Goal: Task Accomplishment & Management: Manage account settings

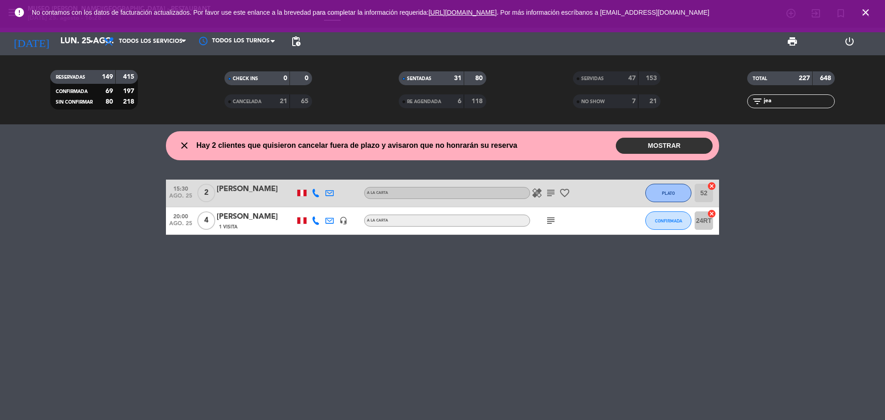
drag, startPoint x: 775, startPoint y: 106, endPoint x: 744, endPoint y: 107, distance: 31.4
click at [744, 107] on div "filter_list jea" at bounding box center [791, 102] width 174 height 14
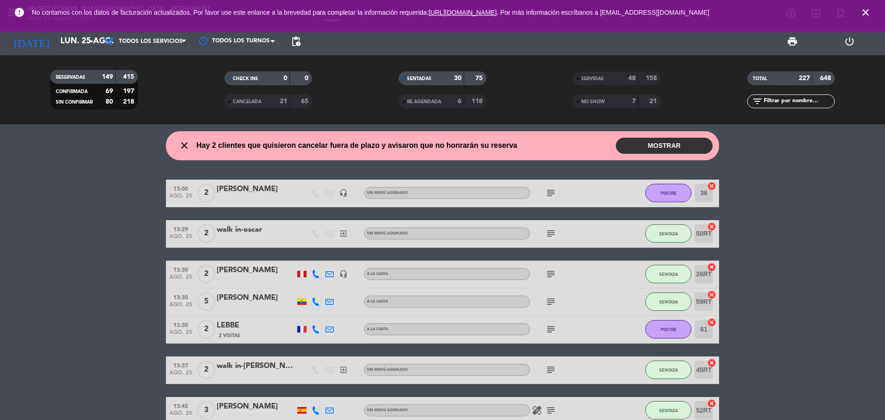
click at [786, 97] on input "text" at bounding box center [798, 101] width 71 height 10
click at [789, 101] on input "text" at bounding box center [798, 101] width 71 height 10
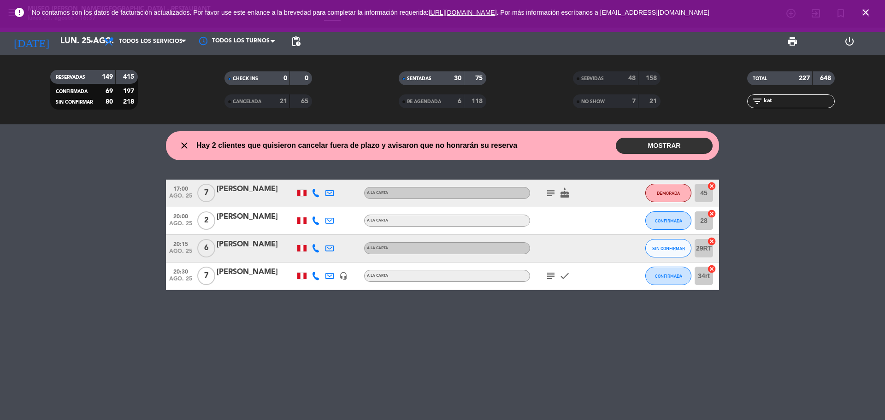
type input "kat"
click at [243, 189] on div "[PERSON_NAME]" at bounding box center [256, 190] width 78 height 12
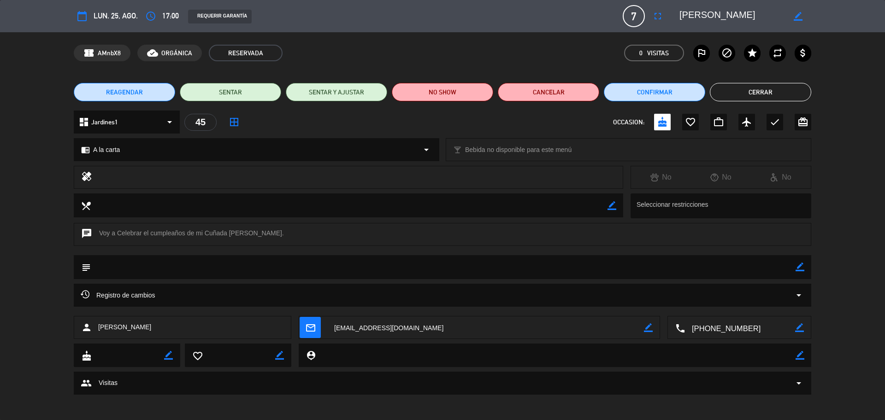
drag, startPoint x: 760, startPoint y: 18, endPoint x: 687, endPoint y: 16, distance: 73.4
click at [678, 18] on div "border_color" at bounding box center [742, 16] width 138 height 17
click at [135, 95] on span "REAGENDAR" at bounding box center [124, 93] width 37 height 10
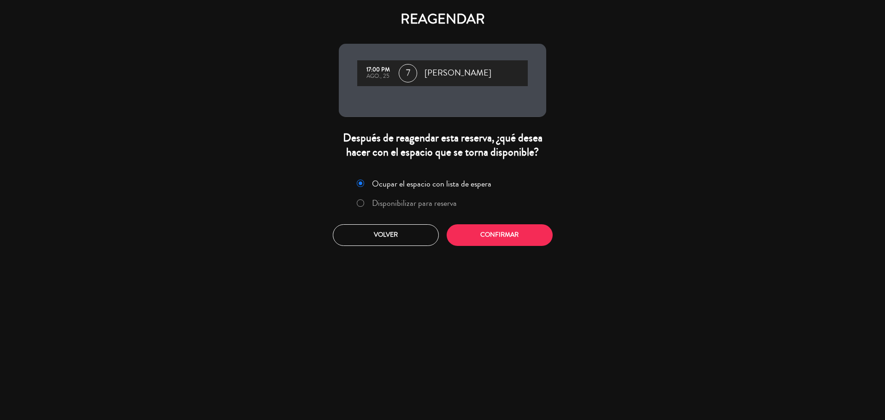
click at [386, 207] on label "Disponibilizar para reserva" at bounding box center [414, 203] width 85 height 8
click at [462, 237] on button "Confirmar" at bounding box center [500, 236] width 106 height 22
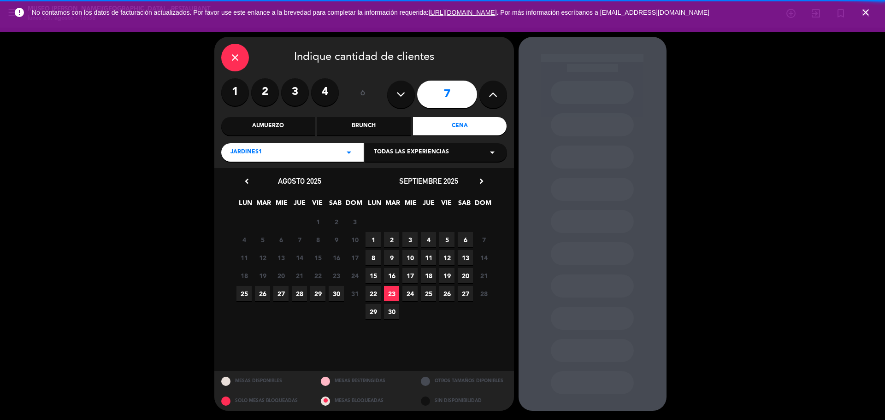
click at [274, 134] on div "Almuerzo" at bounding box center [268, 126] width 94 height 18
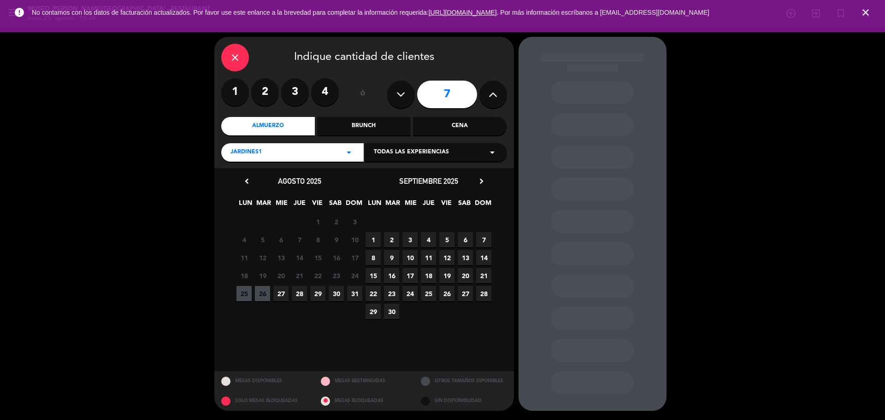
click at [250, 298] on span "25" at bounding box center [244, 293] width 15 height 15
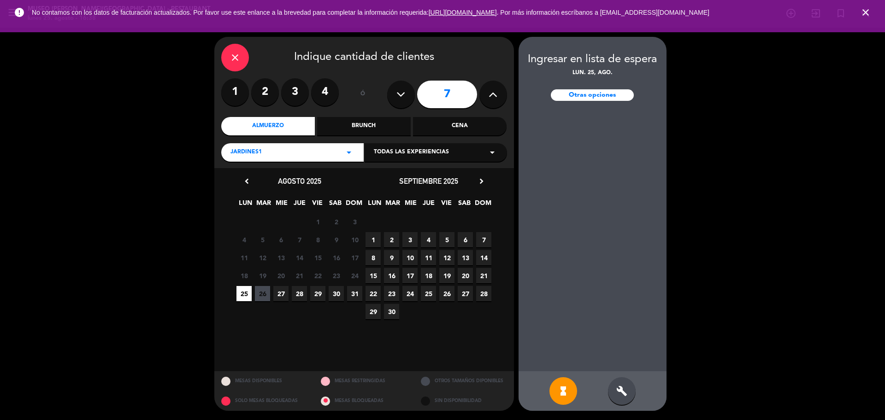
click at [232, 61] on icon "close" at bounding box center [235, 57] width 11 height 11
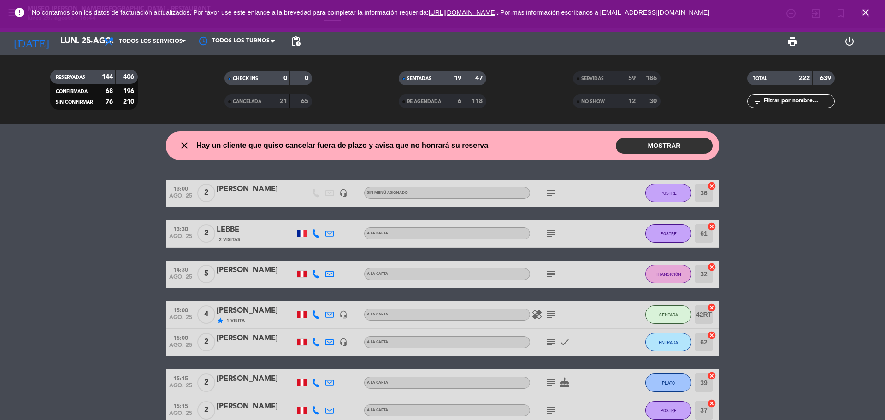
click at [865, 11] on icon "close" at bounding box center [865, 12] width 11 height 11
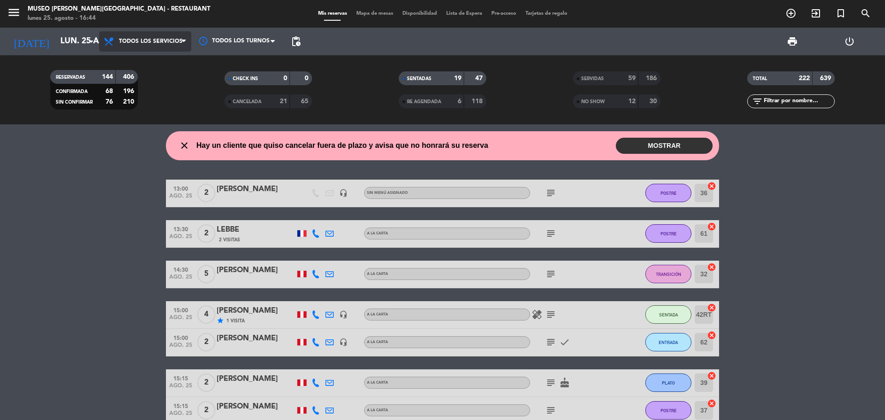
click at [177, 43] on span "Todos los servicios" at bounding box center [151, 41] width 64 height 6
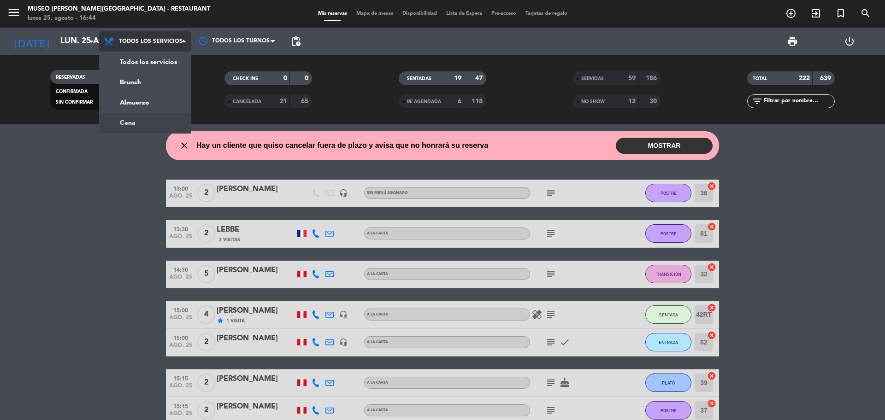
click at [163, 123] on div "menu [GEOGRAPHIC_DATA][PERSON_NAME] - Restaurant [DATE] 25. agosto - 16:44 Mis …" at bounding box center [442, 62] width 885 height 124
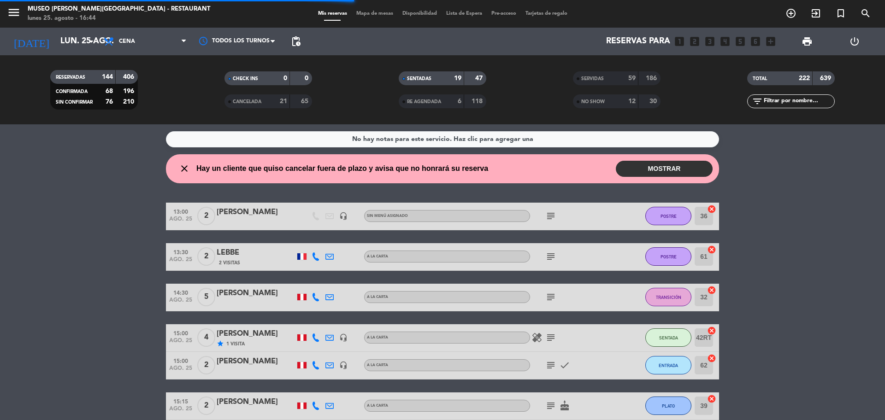
click at [773, 104] on input "text" at bounding box center [798, 101] width 71 height 10
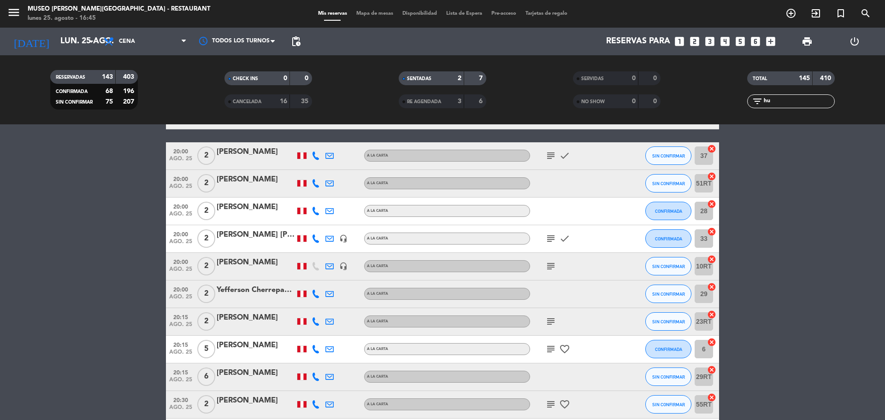
scroll to position [33, 0]
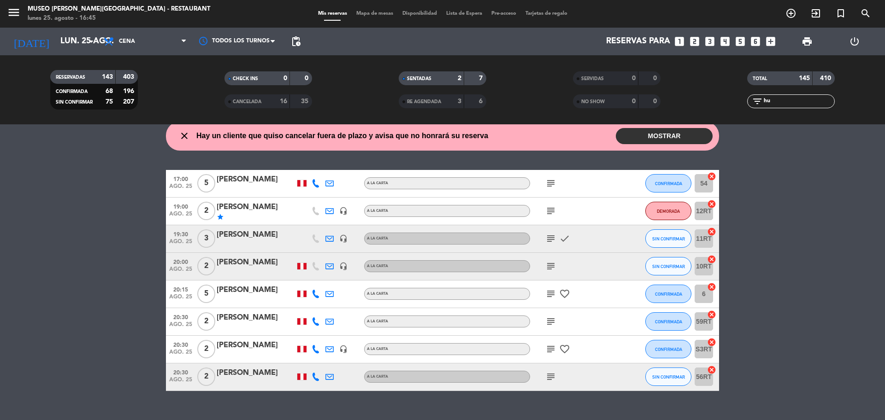
type input "h"
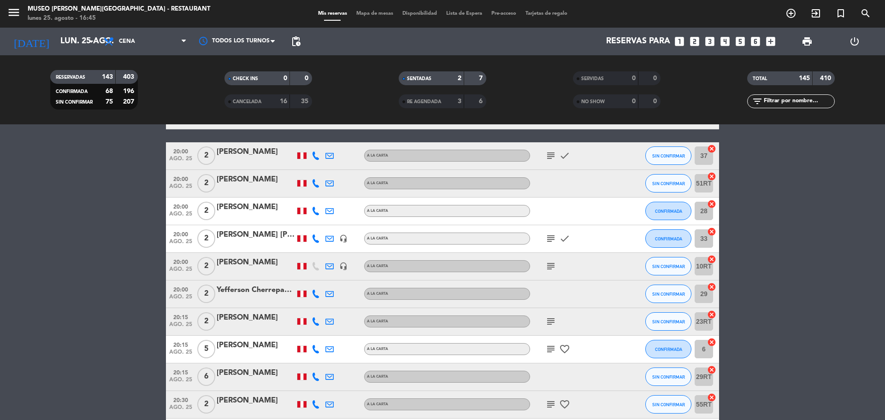
scroll to position [2969, 0]
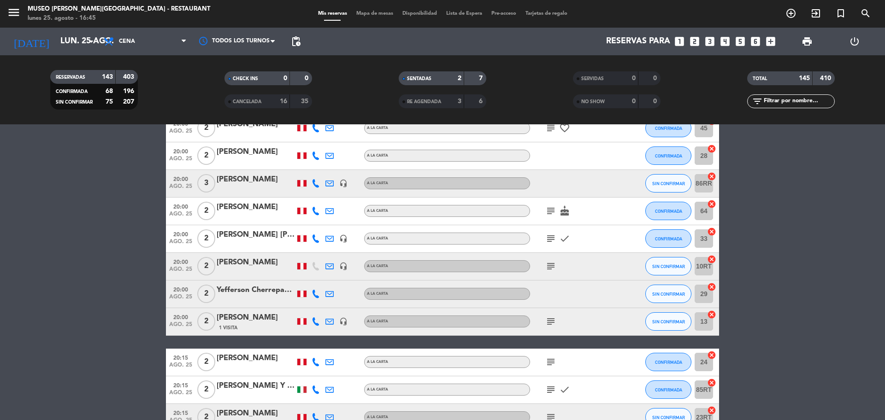
type input "o"
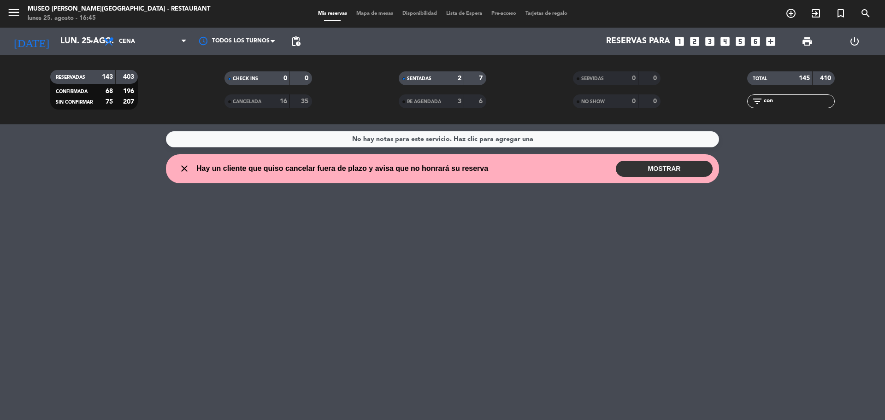
scroll to position [0, 0]
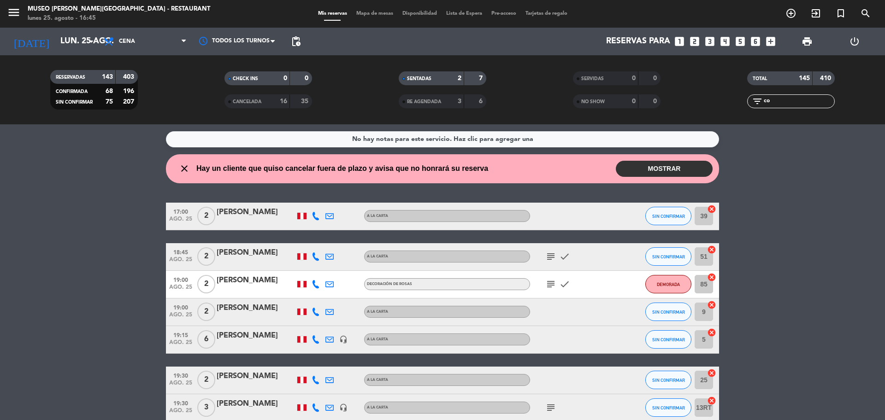
type input "c"
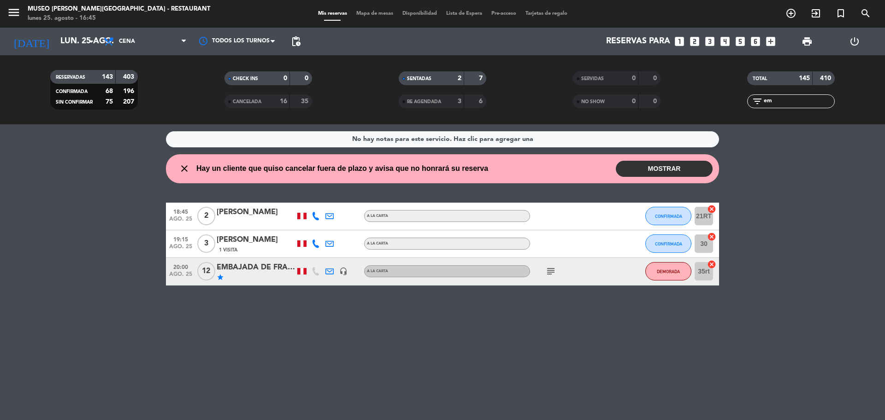
type input "em"
click at [269, 271] on div "EMBAJADA DE FRANCIA" at bounding box center [256, 268] width 78 height 12
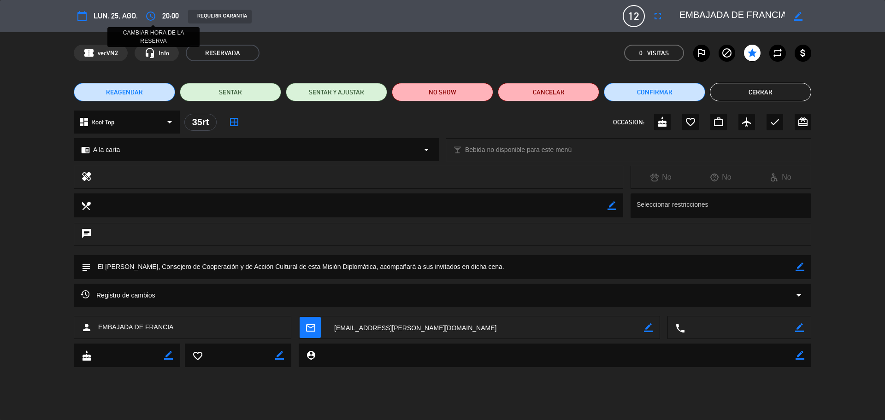
click at [150, 14] on icon "access_time" at bounding box center [150, 16] width 11 height 11
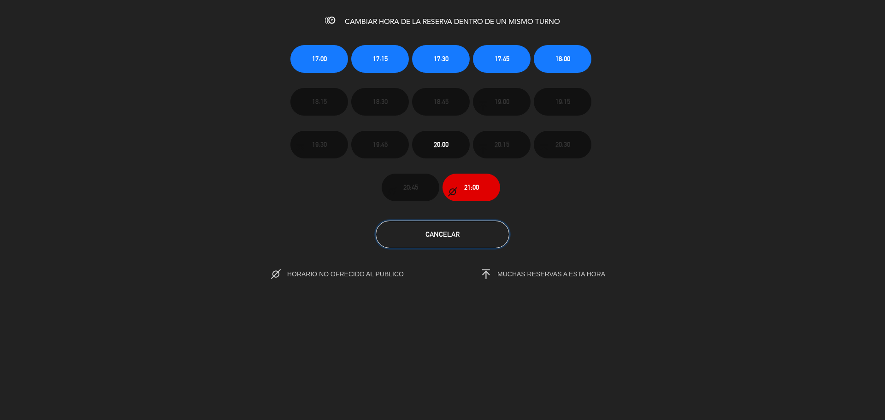
click at [482, 240] on button "Cancelar" at bounding box center [443, 235] width 134 height 28
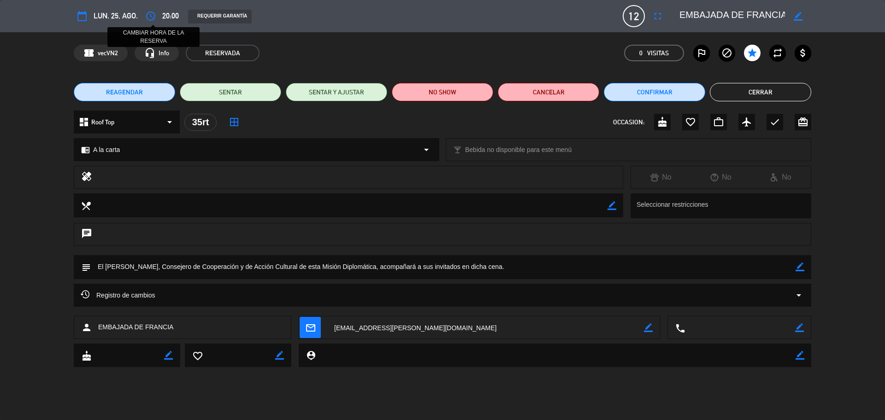
click at [154, 15] on icon "access_time" at bounding box center [150, 16] width 11 height 11
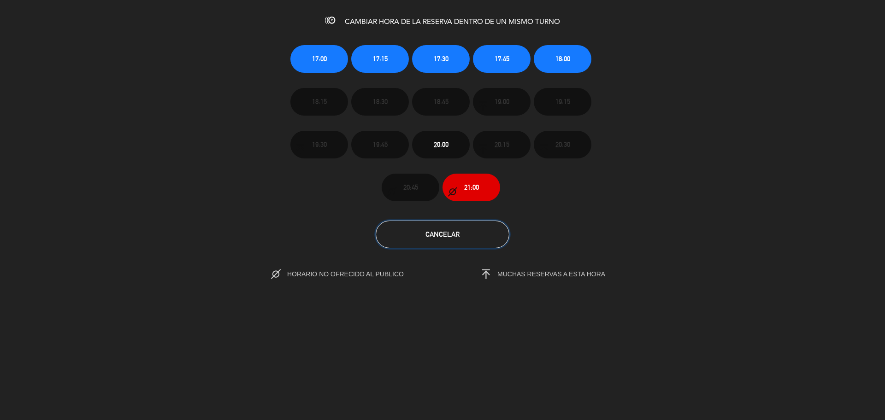
click at [438, 245] on button "Cancelar" at bounding box center [443, 235] width 134 height 28
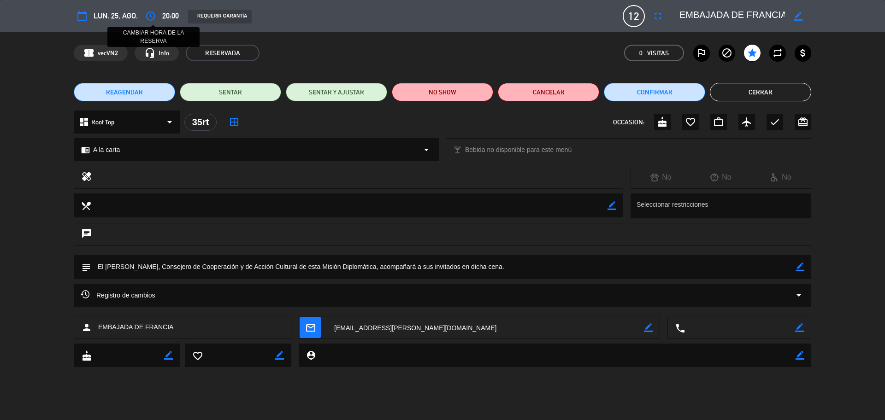
click at [155, 18] on icon "access_time" at bounding box center [150, 16] width 11 height 11
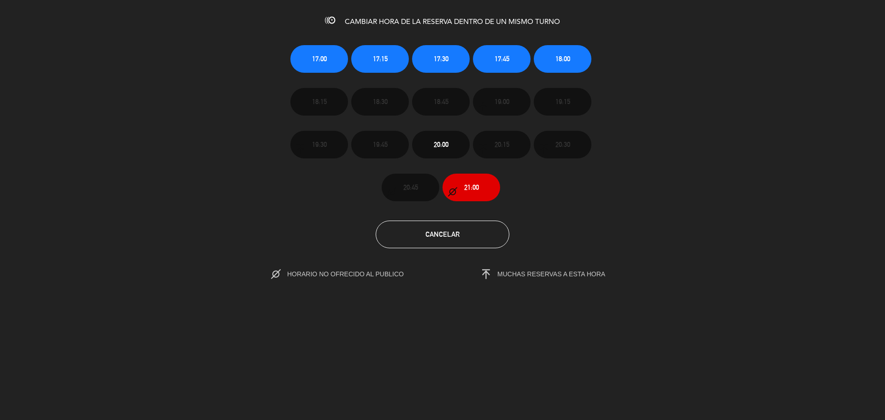
click at [530, 279] on span "MUCHAS RESERVAS A ESTA HORA" at bounding box center [533, 274] width 143 height 13
click at [452, 242] on button "Cancelar" at bounding box center [443, 235] width 134 height 28
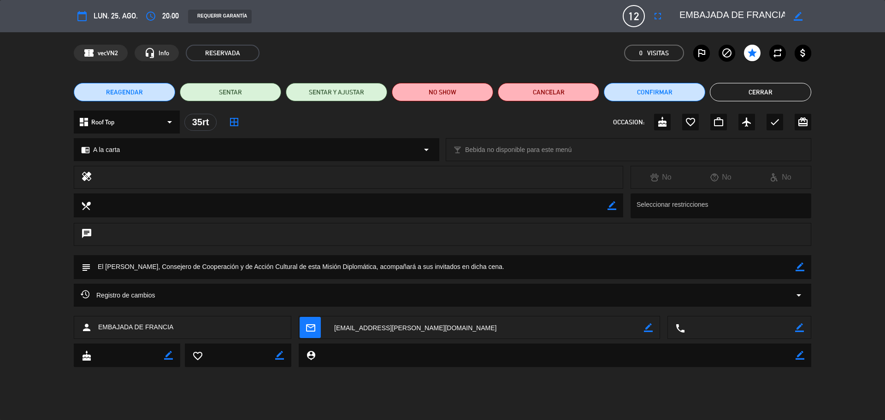
click at [143, 92] on button "REAGENDAR" at bounding box center [124, 92] width 101 height 18
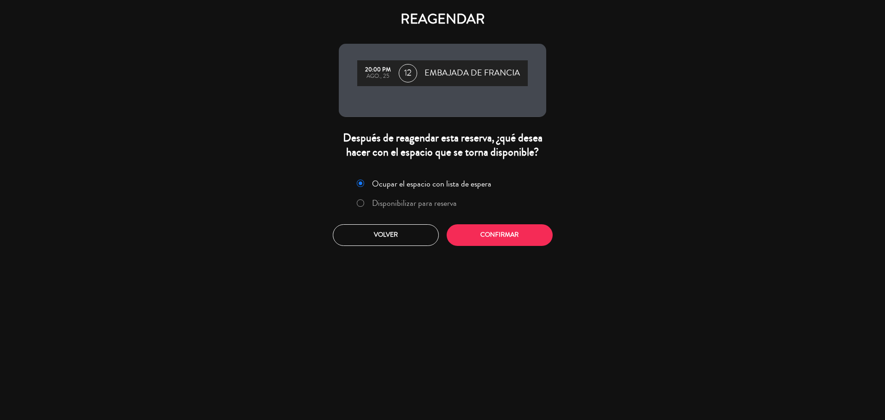
click at [366, 206] on label "Disponibilizar para reserva" at bounding box center [407, 203] width 110 height 17
click at [491, 234] on button "Confirmar" at bounding box center [500, 236] width 106 height 22
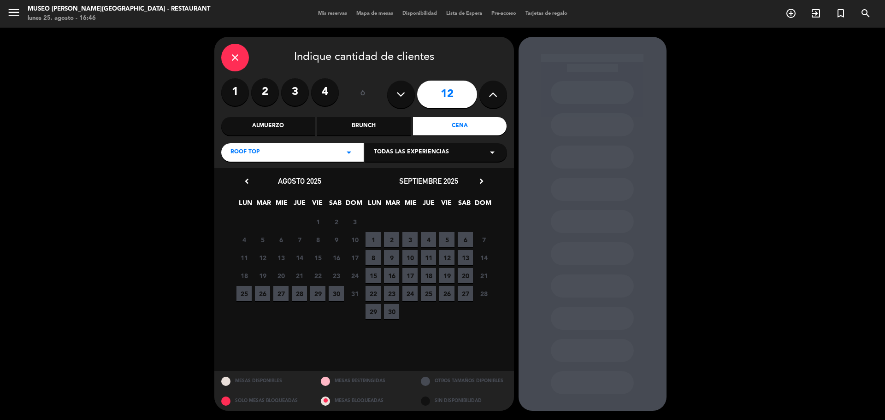
click at [242, 296] on span "25" at bounding box center [244, 293] width 15 height 15
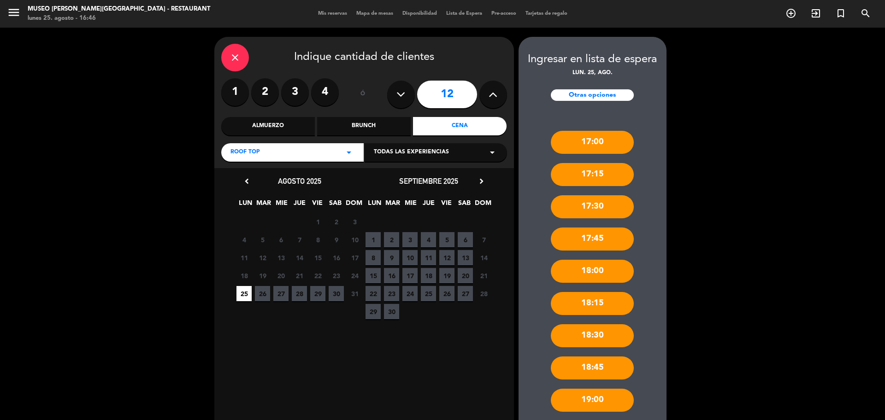
scroll to position [308, 0]
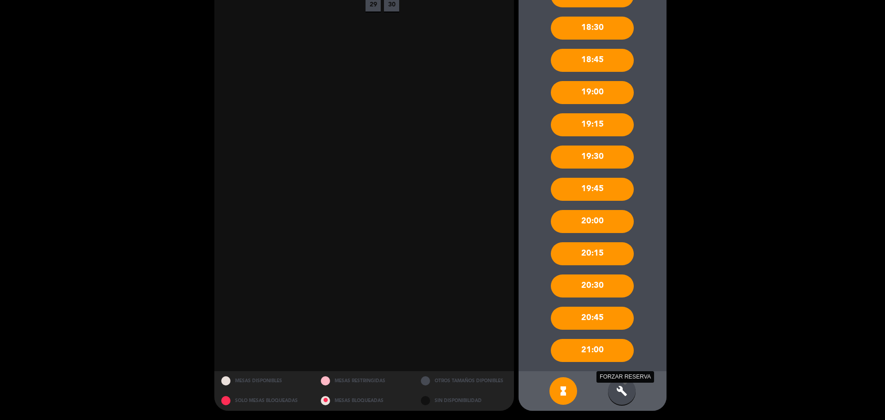
click at [620, 386] on icon "build" at bounding box center [621, 391] width 11 height 11
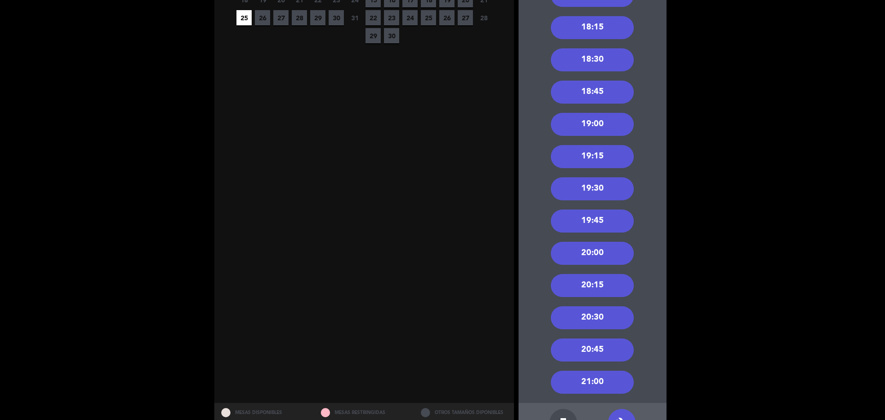
scroll to position [277, 0]
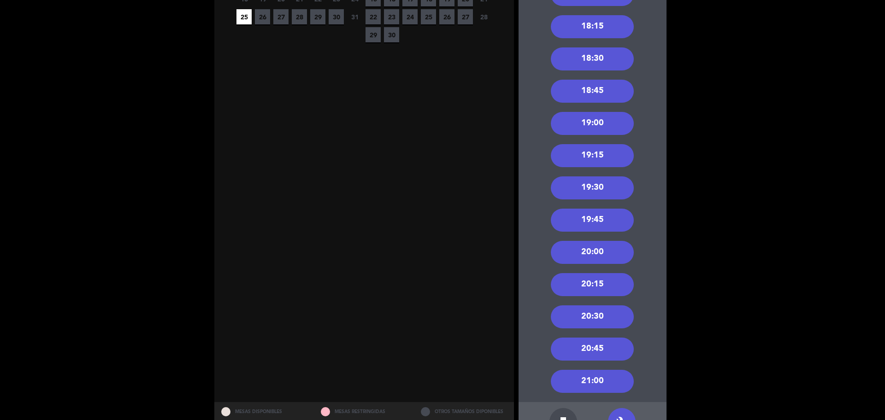
click at [593, 289] on div "20:15" at bounding box center [592, 284] width 83 height 23
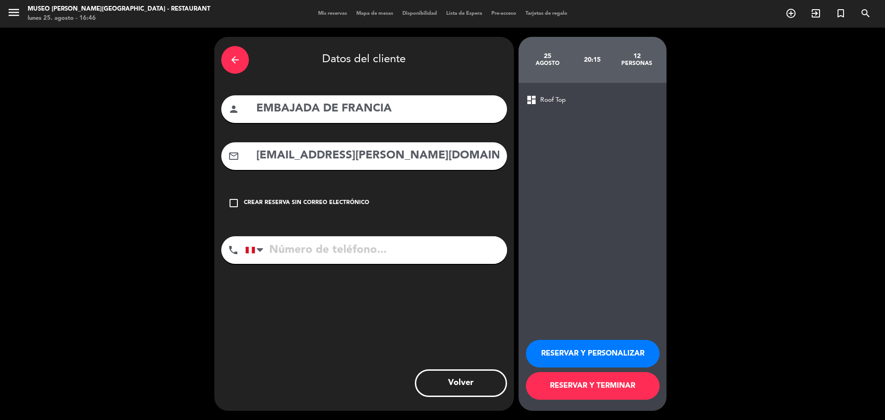
scroll to position [0, 0]
click at [237, 204] on icon "check_box_outline_blank" at bounding box center [233, 203] width 11 height 11
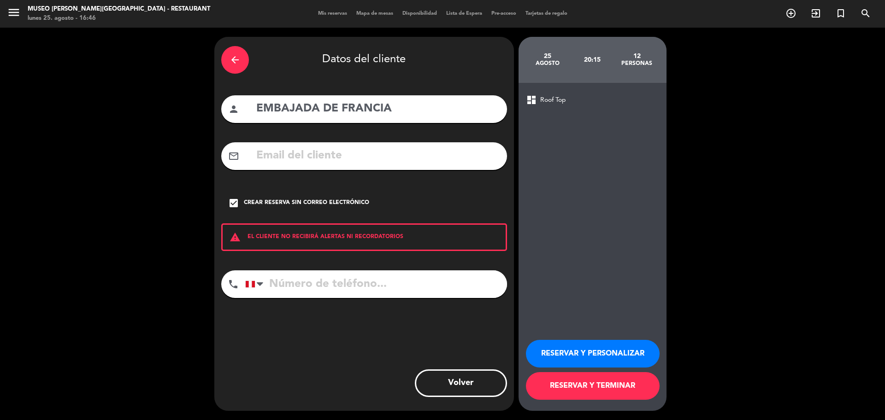
click at [227, 205] on div "check_box Crear reserva sin correo electrónico" at bounding box center [364, 203] width 286 height 28
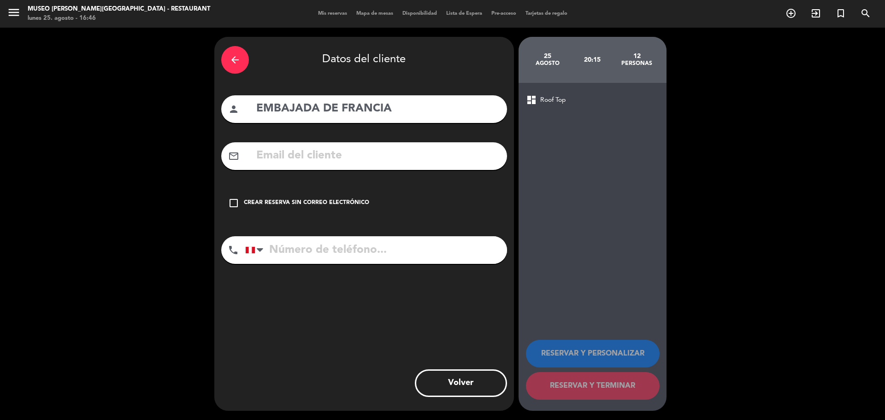
click at [237, 204] on icon "check_box_outline_blank" at bounding box center [233, 203] width 11 height 11
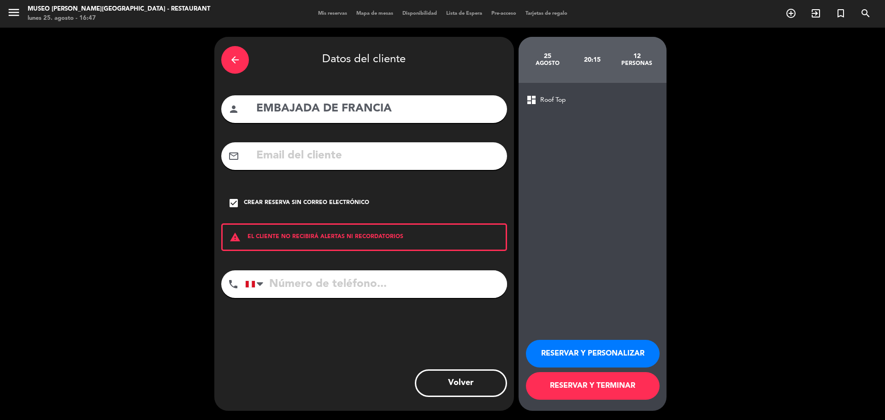
click at [593, 358] on button "RESERVAR Y PERSONALIZAR" at bounding box center [593, 354] width 134 height 28
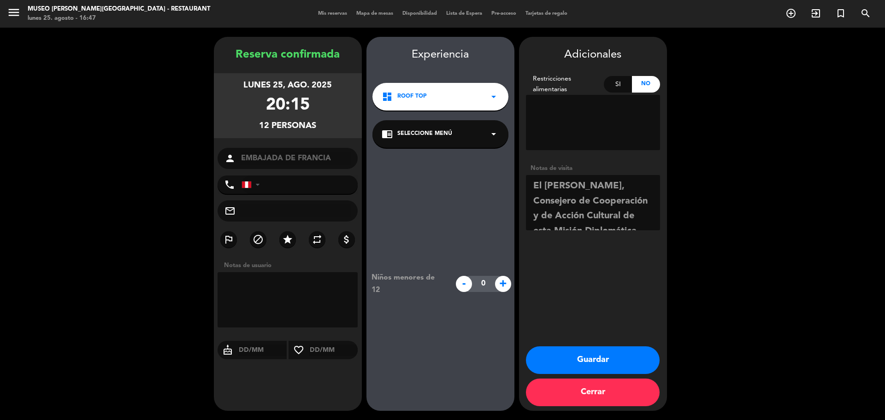
click at [470, 131] on div "chrome_reader_mode Seleccione Menú arrow_drop_down" at bounding box center [441, 134] width 136 height 28
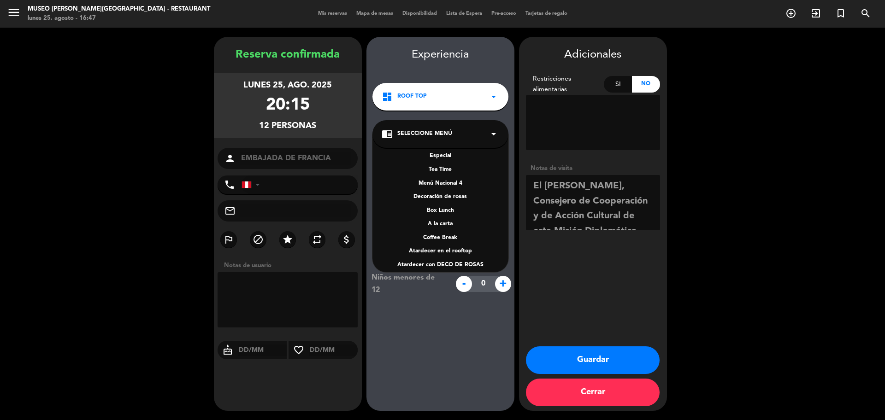
scroll to position [126, 0]
click at [444, 225] on div "A la carta" at bounding box center [441, 223] width 118 height 9
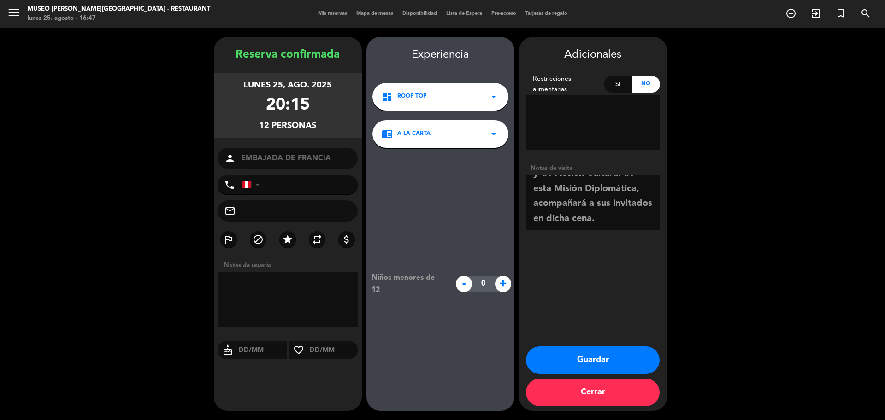
scroll to position [0, 0]
click at [590, 366] on button "Guardar" at bounding box center [593, 361] width 134 height 28
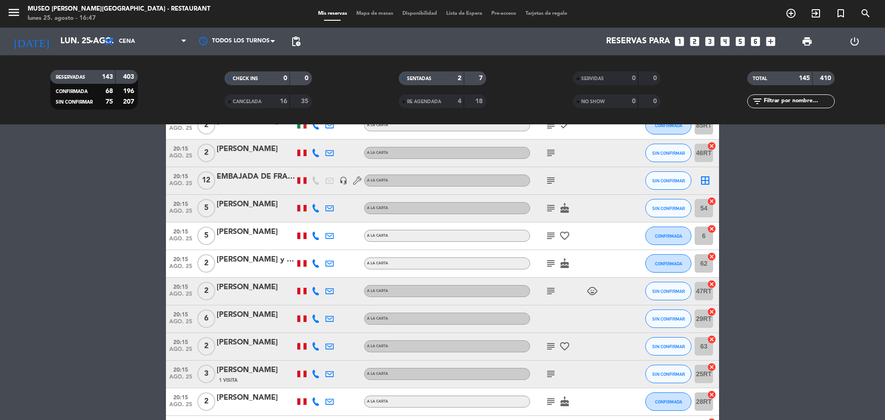
scroll to position [3173, 0]
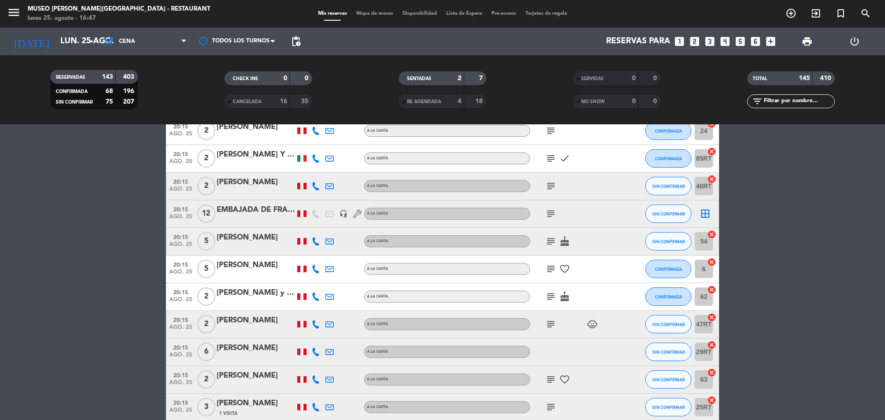
click at [550, 217] on icon "subject" at bounding box center [550, 213] width 11 height 11
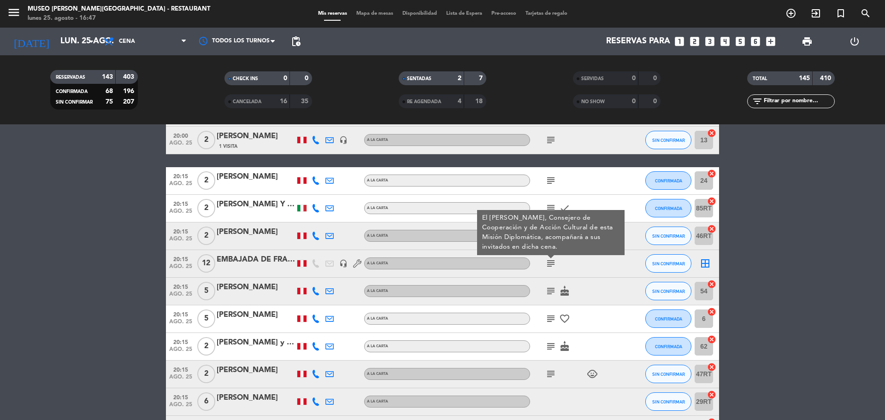
scroll to position [3122, 0]
click at [237, 261] on div "EMBAJADA DE FRANCIA" at bounding box center [256, 261] width 78 height 12
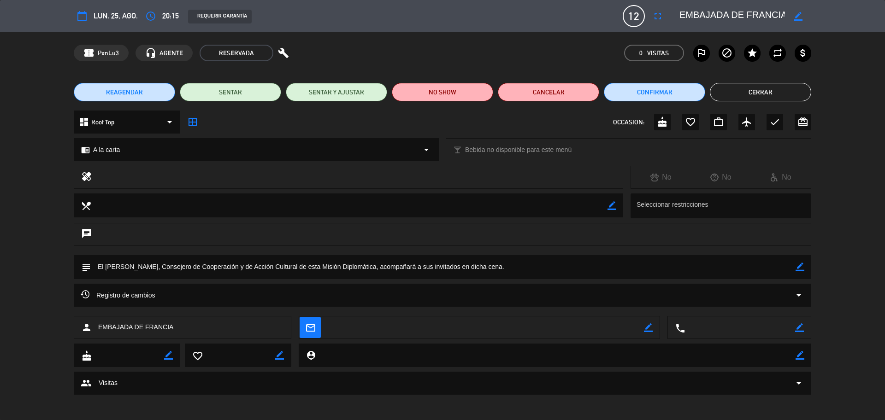
click at [801, 266] on icon "border_color" at bounding box center [800, 267] width 9 height 9
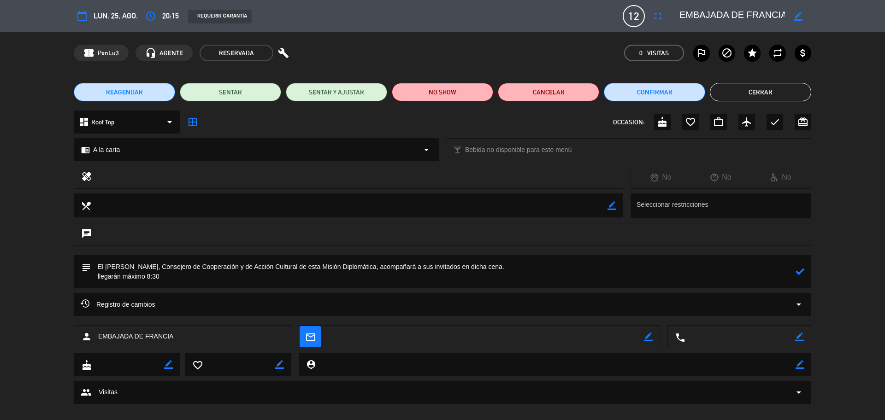
type textarea "El [PERSON_NAME], Consejero de Cooperación y de Acción Cultural de esta Misión …"
click at [802, 271] on icon at bounding box center [800, 271] width 9 height 9
click at [736, 90] on button "Cerrar" at bounding box center [760, 92] width 101 height 18
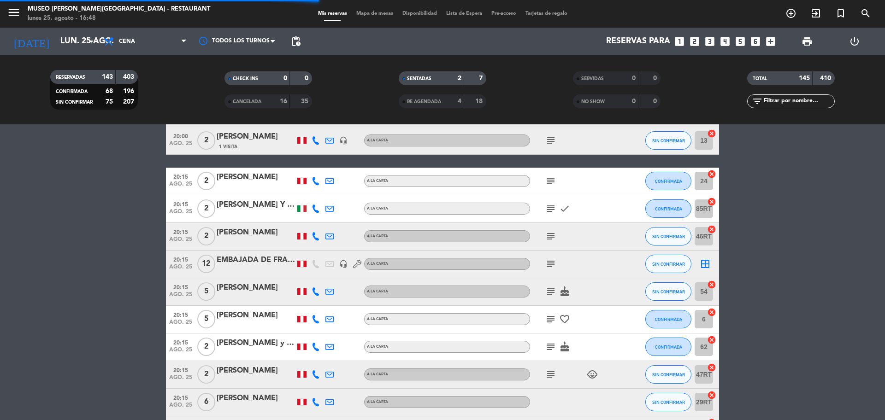
click at [375, 12] on span "Mapa de mesas" at bounding box center [375, 13] width 46 height 5
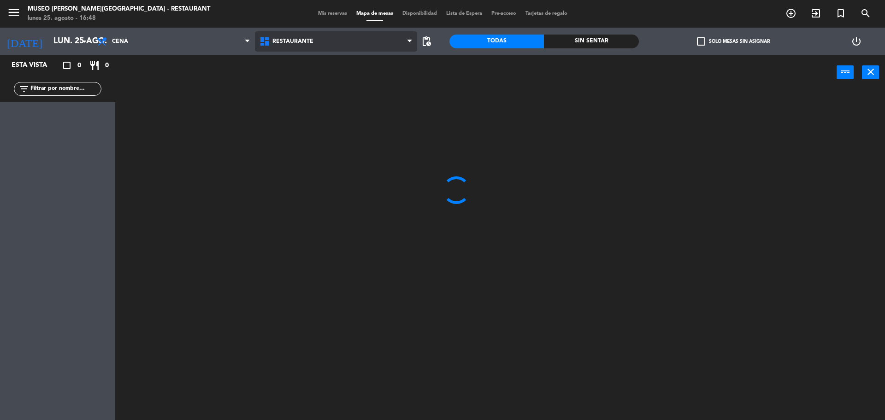
click at [314, 47] on span "Restaurante" at bounding box center [336, 41] width 163 height 20
click at [318, 86] on ng-component "menu [GEOGRAPHIC_DATA][PERSON_NAME] - Restaurant [DATE] 25. agosto - 16:48 Mis …" at bounding box center [442, 211] width 885 height 423
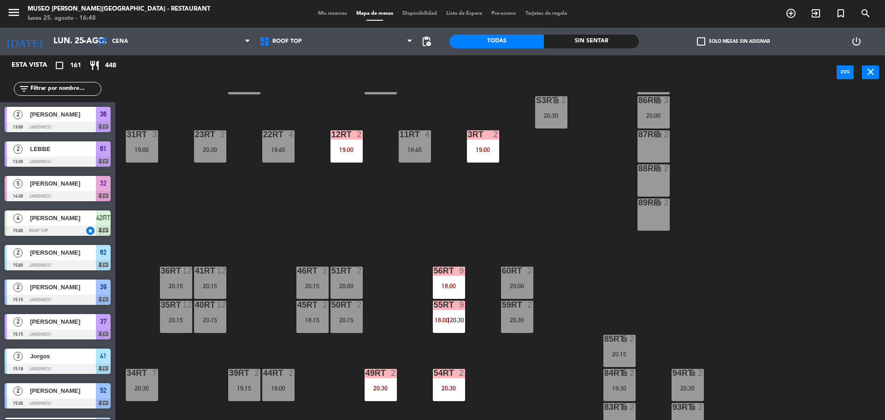
scroll to position [367, 0]
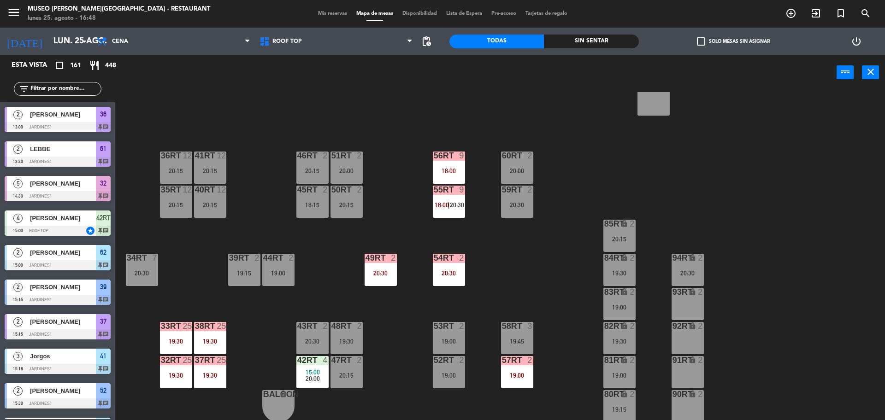
click at [203, 172] on div "20:15" at bounding box center [210, 171] width 32 height 6
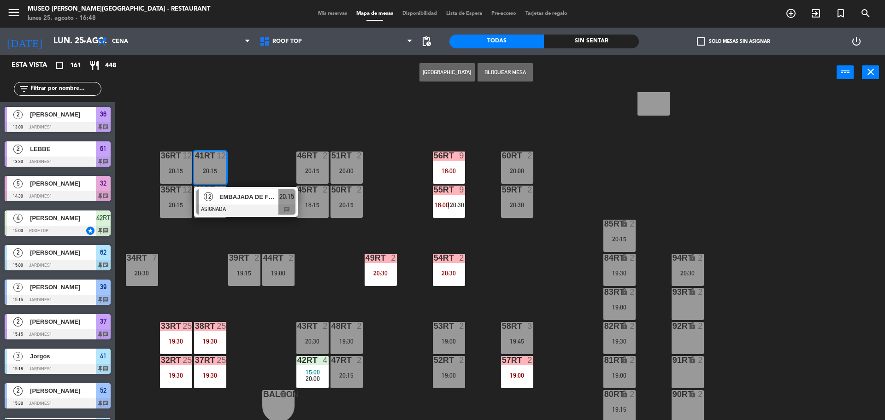
click at [247, 206] on div at bounding box center [245, 210] width 99 height 10
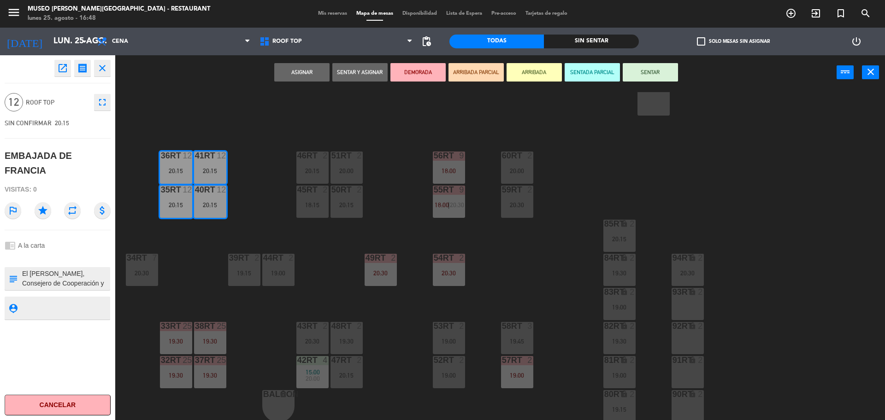
click at [424, 77] on button "DEMORADA" at bounding box center [418, 72] width 55 height 18
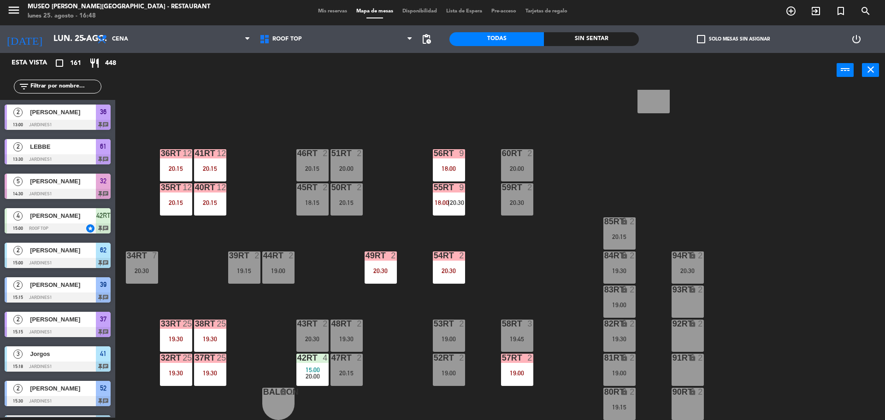
scroll to position [708, 0]
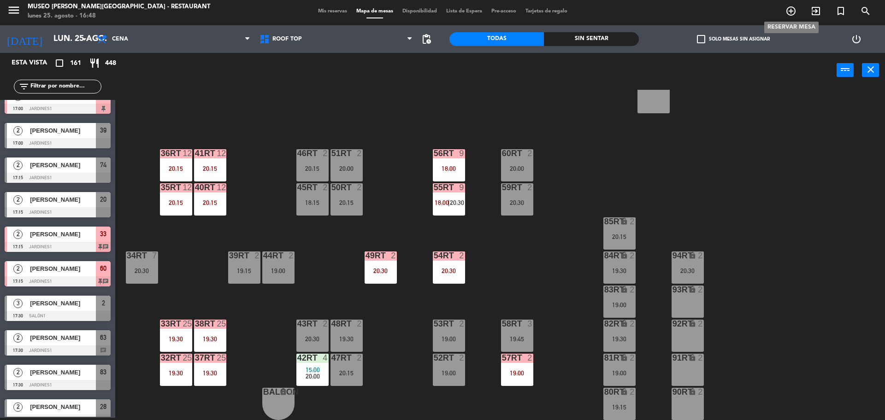
click at [790, 10] on icon "add_circle_outline" at bounding box center [791, 11] width 11 height 11
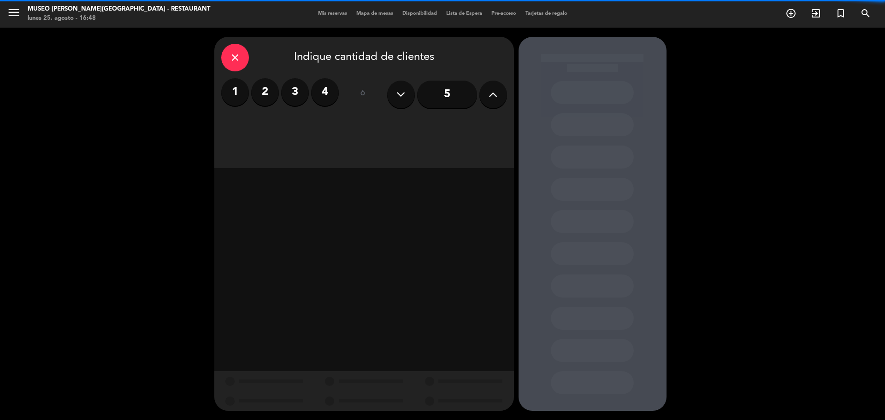
click at [269, 92] on label "2" at bounding box center [265, 92] width 28 height 28
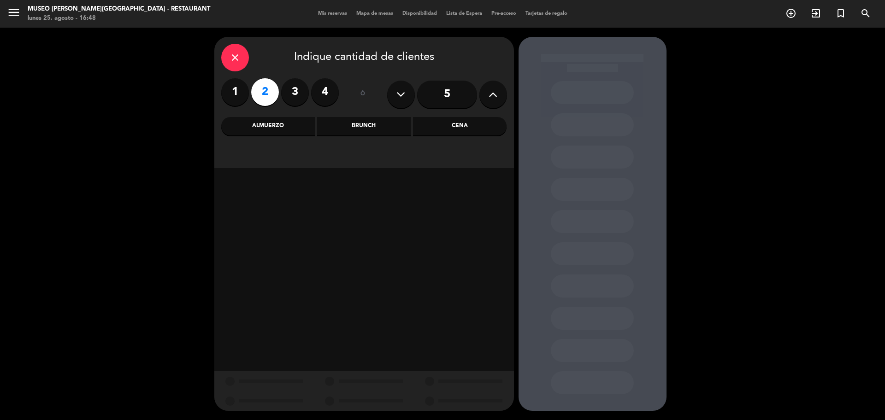
click at [448, 130] on div "Cena" at bounding box center [460, 126] width 94 height 18
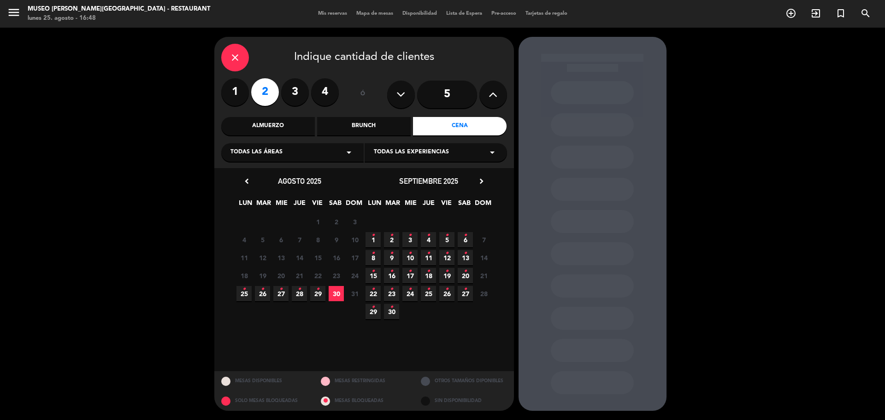
click at [237, 291] on span "25 •" at bounding box center [244, 293] width 15 height 15
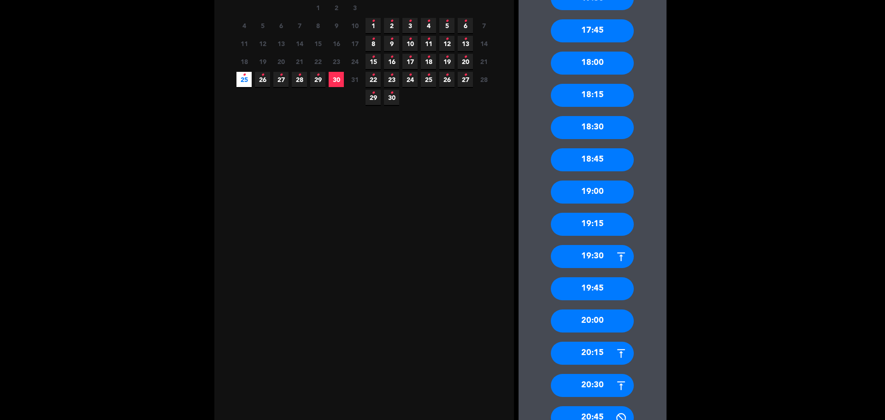
scroll to position [217, 0]
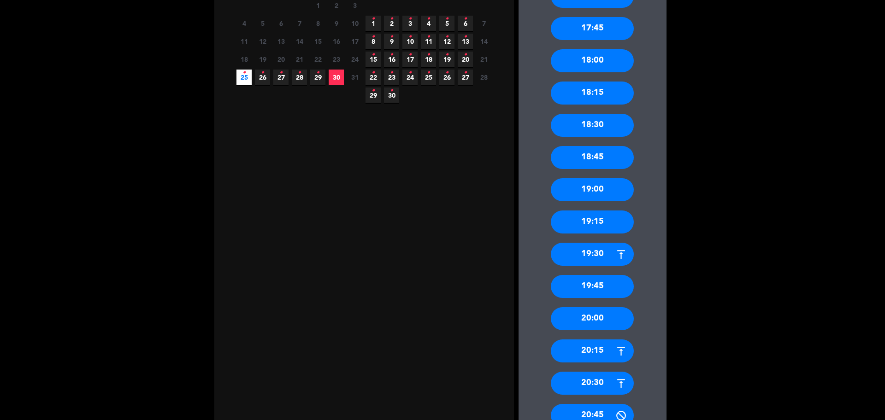
click at [603, 324] on div "20:00" at bounding box center [592, 319] width 83 height 23
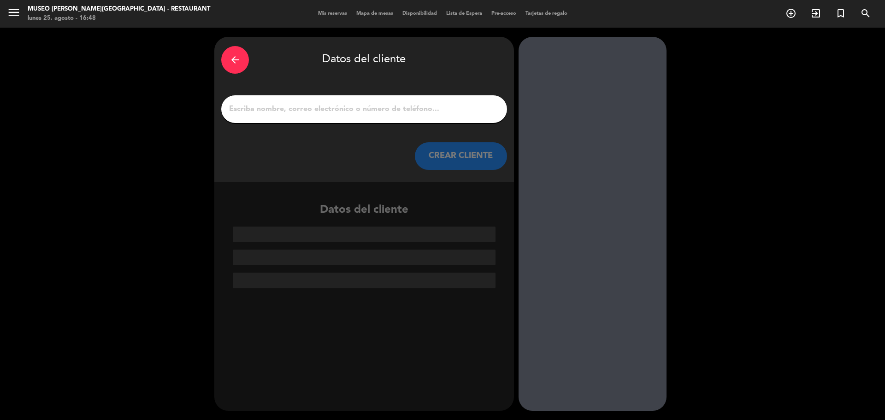
click at [338, 105] on input "1" at bounding box center [364, 109] width 272 height 13
paste input "[PERSON_NAME]"
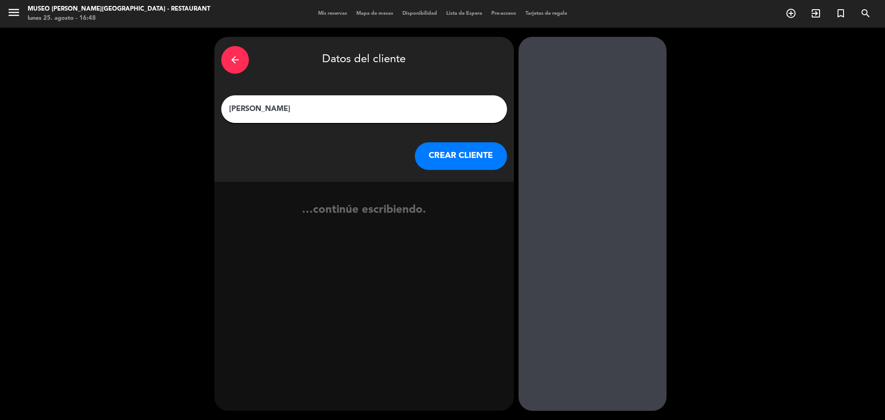
type input "[PERSON_NAME]"
click at [487, 168] on button "CREAR CLIENTE" at bounding box center [461, 156] width 92 height 28
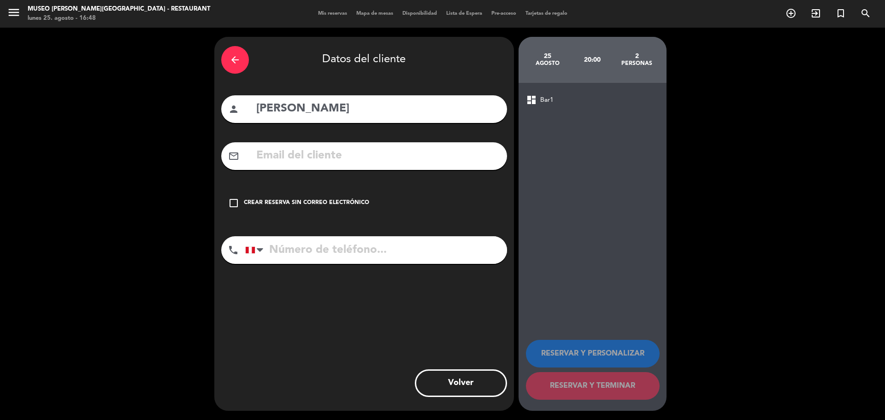
click at [306, 152] on input "text" at bounding box center [377, 156] width 245 height 19
paste input "[EMAIL_ADDRESS][DOMAIN_NAME]"
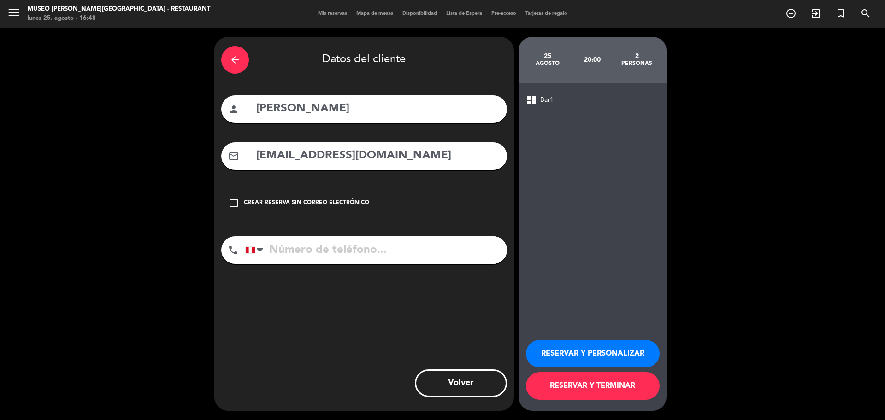
type input "[EMAIL_ADDRESS][DOMAIN_NAME]"
click at [339, 249] on input "tel" at bounding box center [376, 251] width 262 height 28
paste input "945804337"
type input "945804337"
click at [569, 351] on button "RESERVAR Y PERSONALIZAR" at bounding box center [593, 354] width 134 height 28
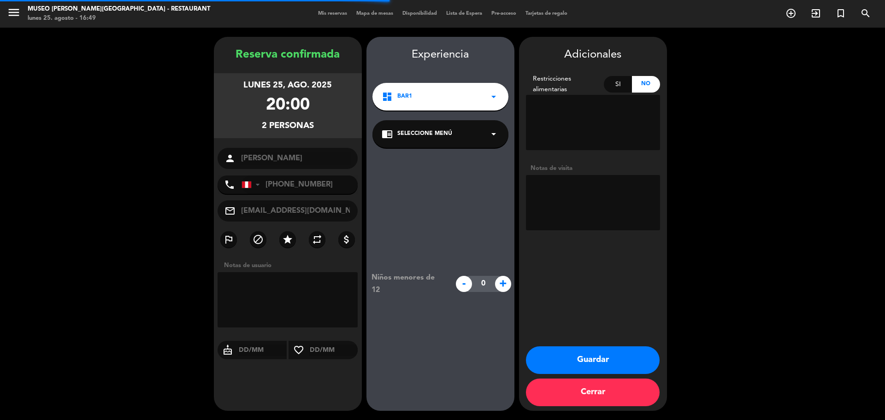
click at [423, 130] on span "Seleccione Menú" at bounding box center [424, 134] width 55 height 9
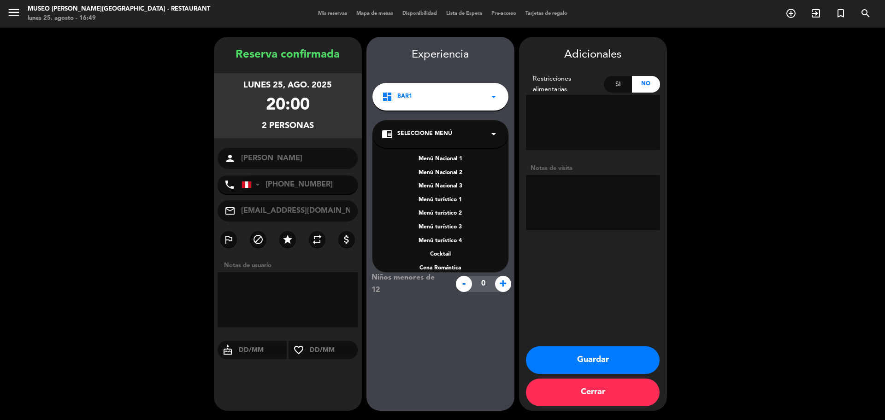
scroll to position [132, 0]
click at [449, 216] on div "A la carta" at bounding box center [441, 217] width 118 height 9
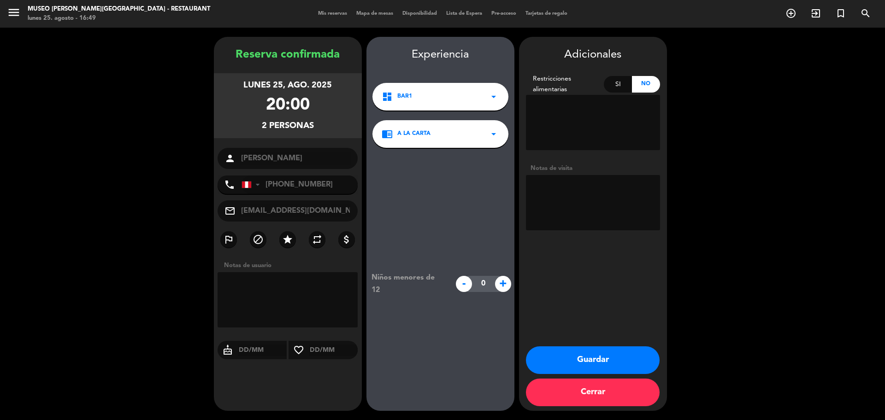
click at [582, 357] on button "Guardar" at bounding box center [593, 361] width 134 height 28
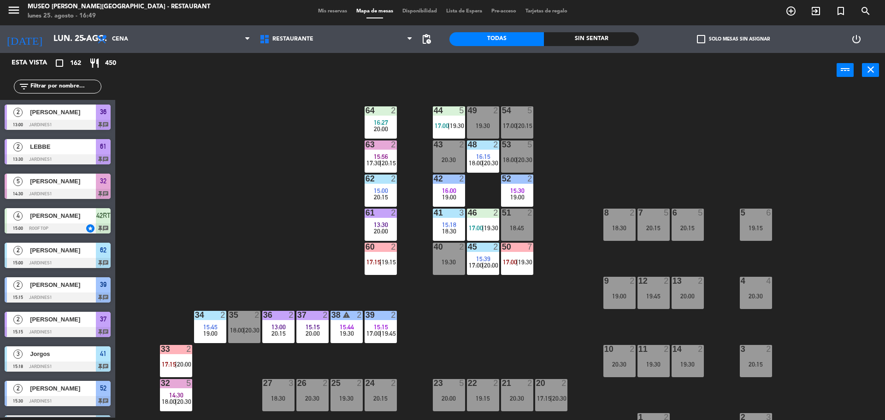
click at [325, 14] on span "Mis reservas" at bounding box center [333, 11] width 38 height 5
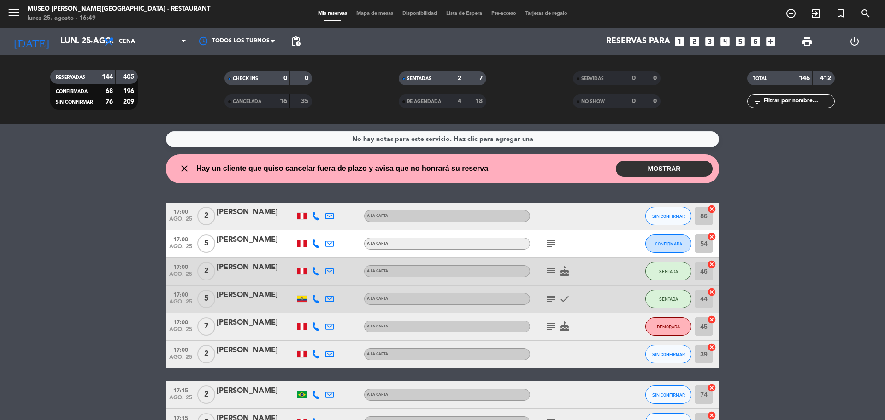
click at [764, 101] on input "text" at bounding box center [798, 101] width 71 height 10
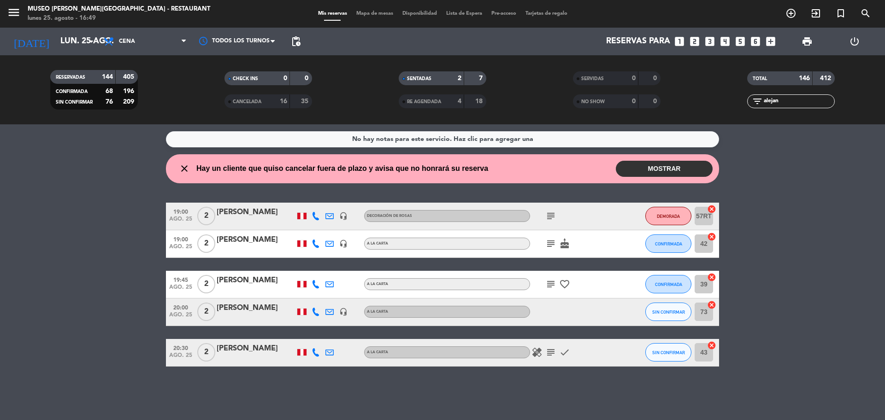
type input "alejan"
click at [264, 302] on div "[PERSON_NAME]" at bounding box center [256, 308] width 78 height 12
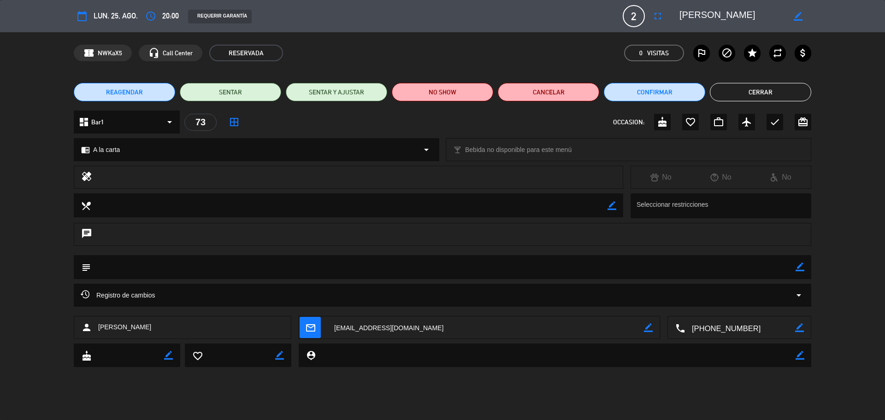
click at [598, 179] on div at bounding box center [357, 177] width 517 height 13
click at [796, 273] on div "border_color" at bounding box center [800, 267] width 9 height 24
click at [804, 269] on icon "border_color" at bounding box center [800, 267] width 9 height 9
type textarea "alergia a los mariscos"
click at [804, 266] on icon at bounding box center [800, 267] width 9 height 9
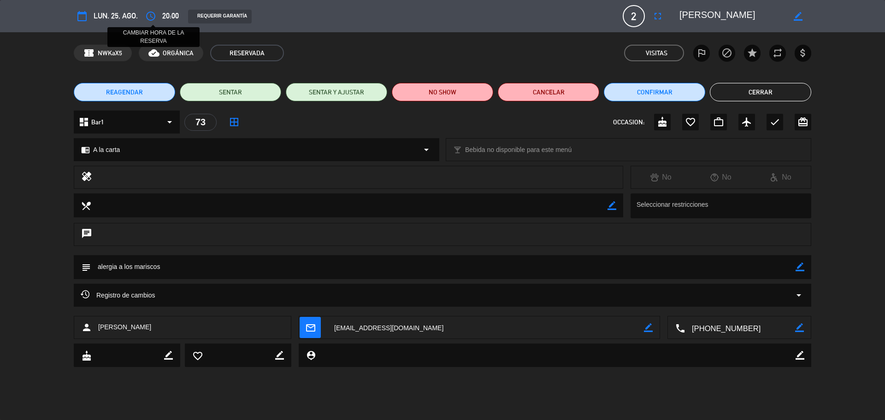
click at [150, 20] on icon "access_time" at bounding box center [150, 16] width 11 height 11
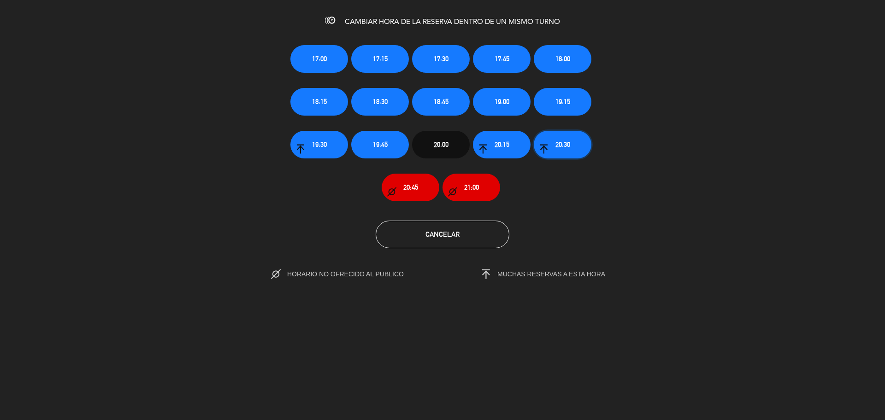
click at [572, 141] on button "20:30" at bounding box center [563, 145] width 58 height 28
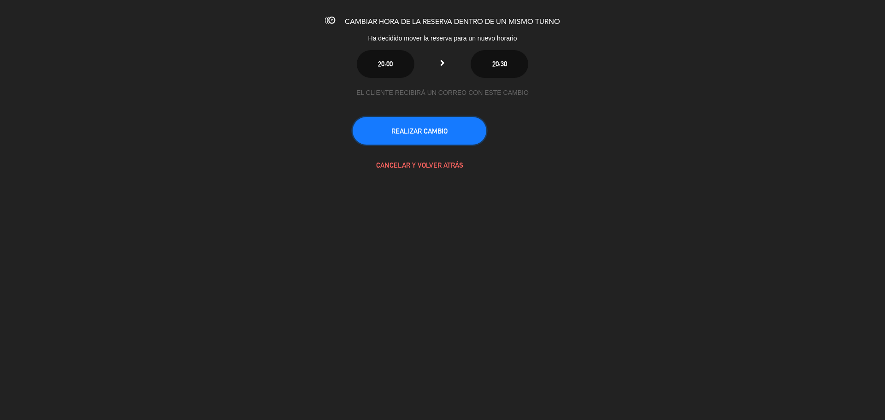
click at [437, 142] on button "REALIZAR CAMBIO" at bounding box center [420, 131] width 134 height 28
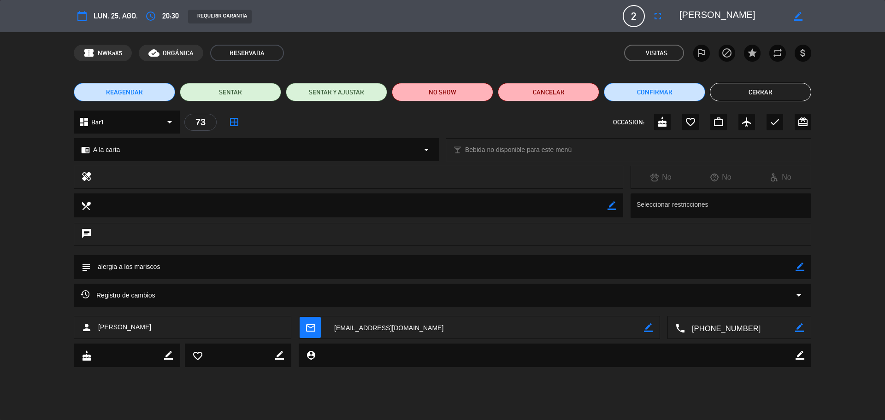
click at [308, 326] on icon "mail_outline" at bounding box center [310, 328] width 10 height 10
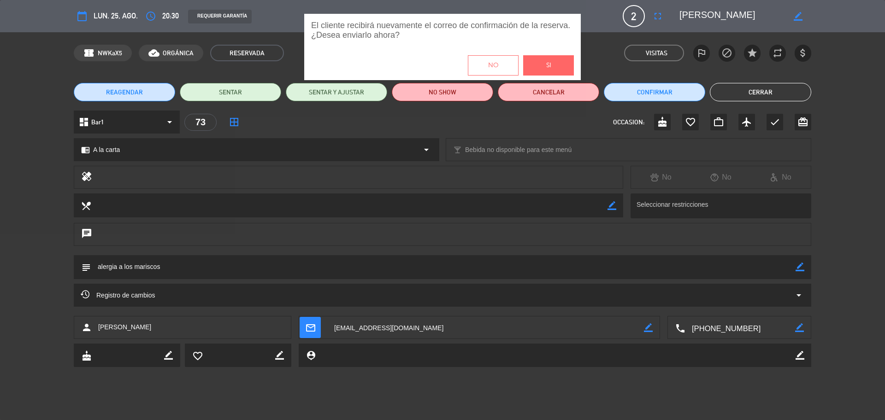
click at [556, 66] on button "Si" at bounding box center [548, 65] width 51 height 20
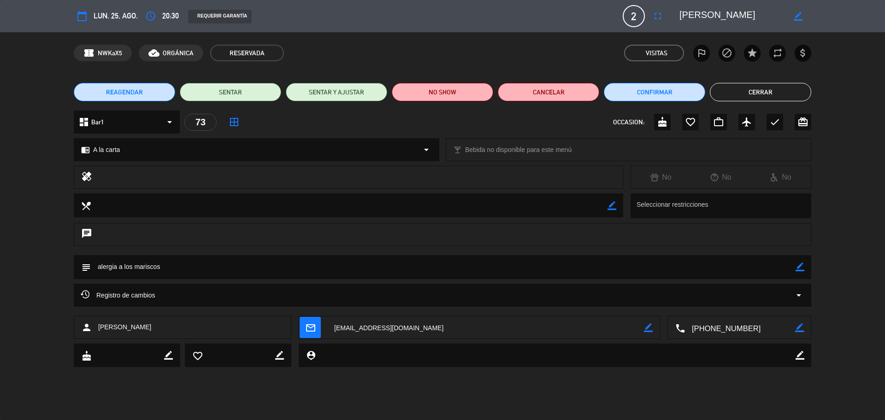
click at [799, 269] on icon "border_color" at bounding box center [800, 267] width 9 height 9
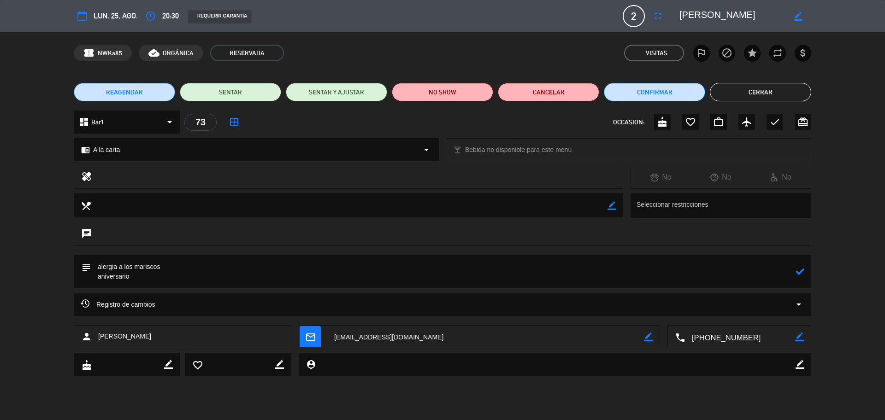
type textarea "alergia a los mariscos aniversario"
click at [796, 276] on icon at bounding box center [800, 271] width 9 height 9
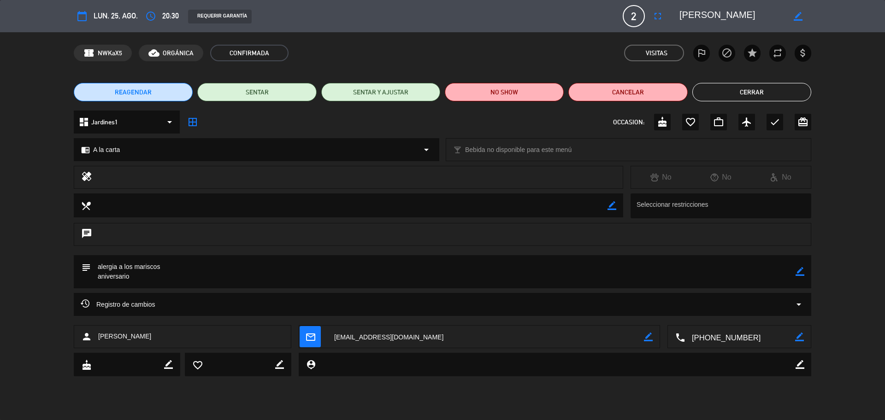
click at [763, 92] on button "Cerrar" at bounding box center [752, 92] width 119 height 18
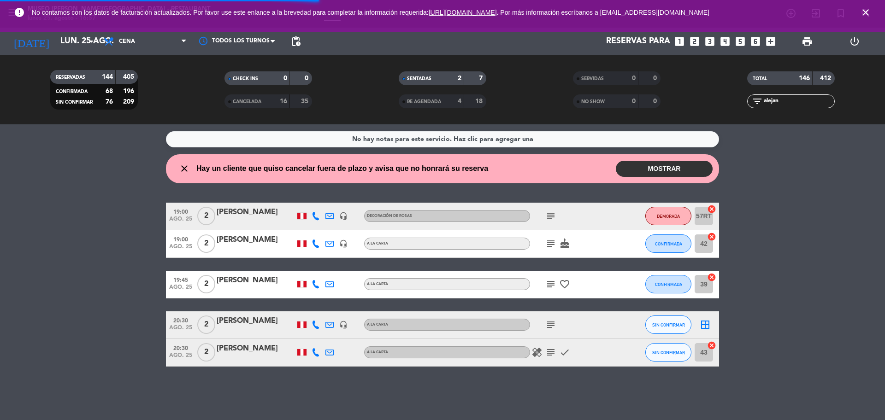
drag, startPoint x: 788, startPoint y: 104, endPoint x: 696, endPoint y: 105, distance: 92.7
click at [696, 105] on div "RESERVADAS 144 405 CONFIRMADA 68 196 SIN CONFIRMAR 76 209 CHECK INS 0 0 CANCELA…" at bounding box center [442, 90] width 885 height 51
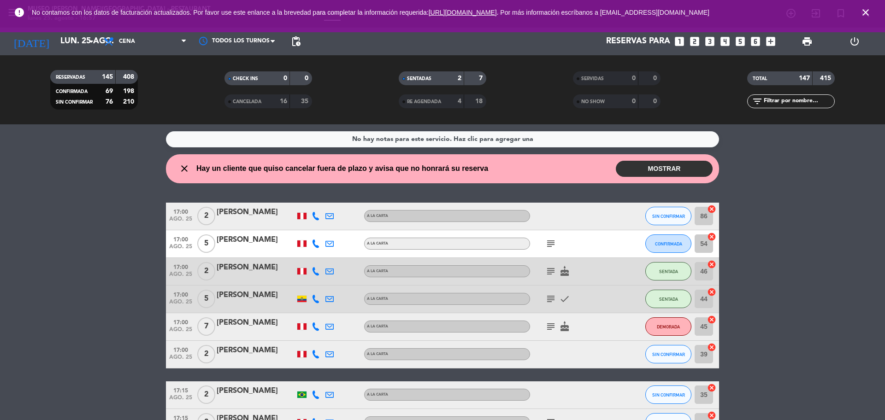
click at [868, 10] on icon "close" at bounding box center [865, 12] width 11 height 11
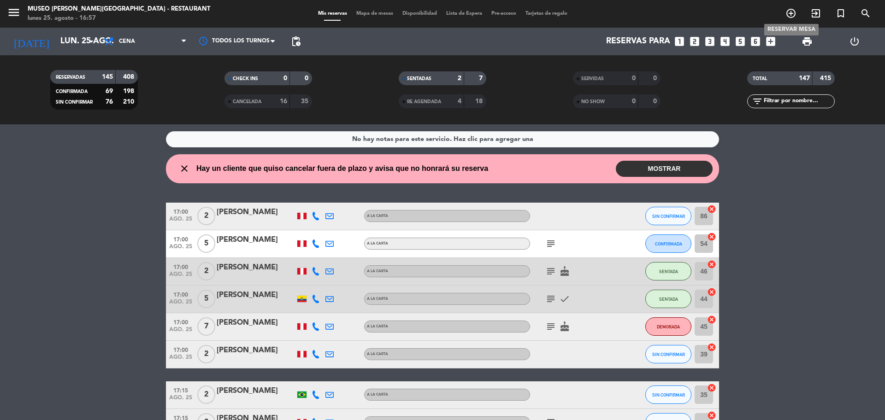
click at [791, 14] on icon "add_circle_outline" at bounding box center [791, 13] width 11 height 11
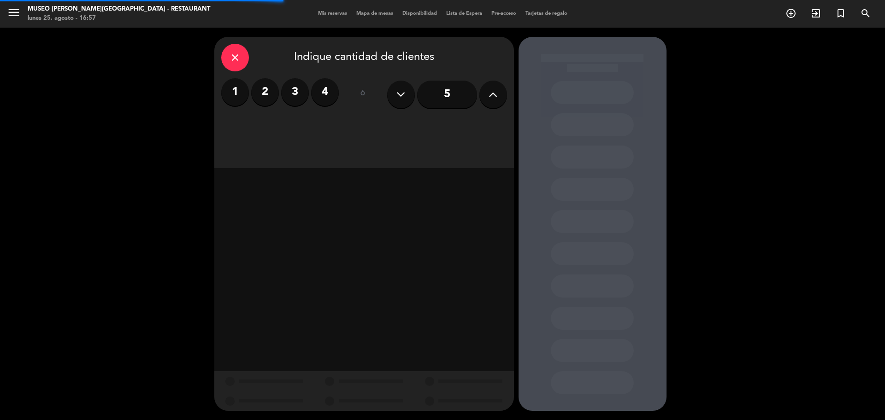
click at [443, 89] on input "5" at bounding box center [447, 95] width 60 height 28
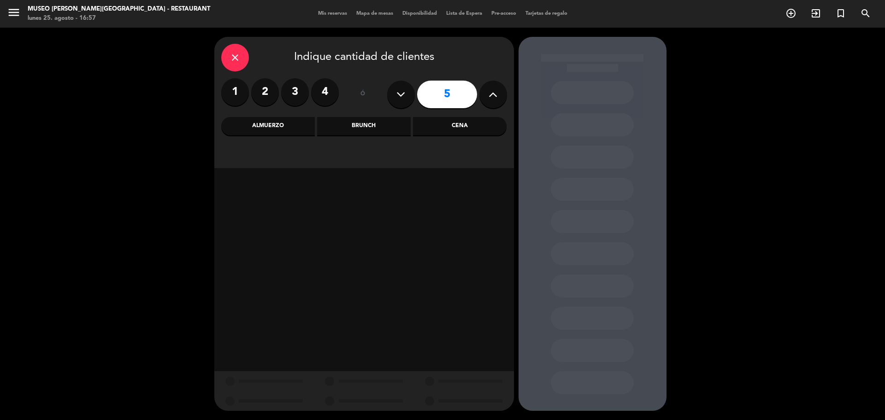
click at [460, 128] on div "Cena" at bounding box center [460, 126] width 94 height 18
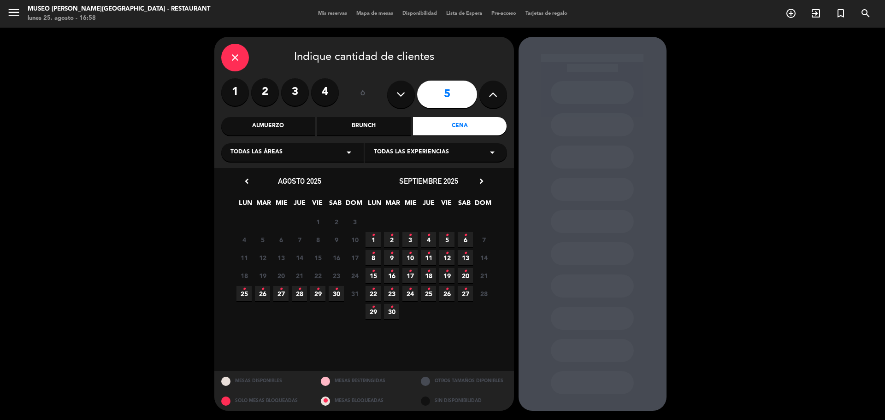
click at [242, 294] on span "25 •" at bounding box center [244, 293] width 15 height 15
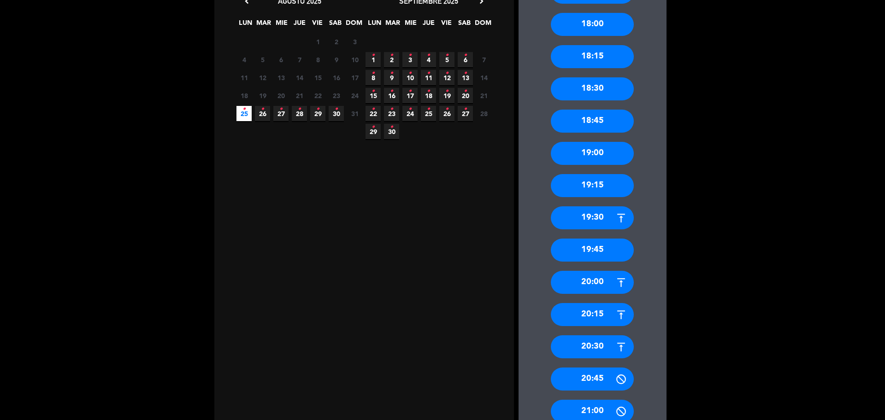
scroll to position [201, 0]
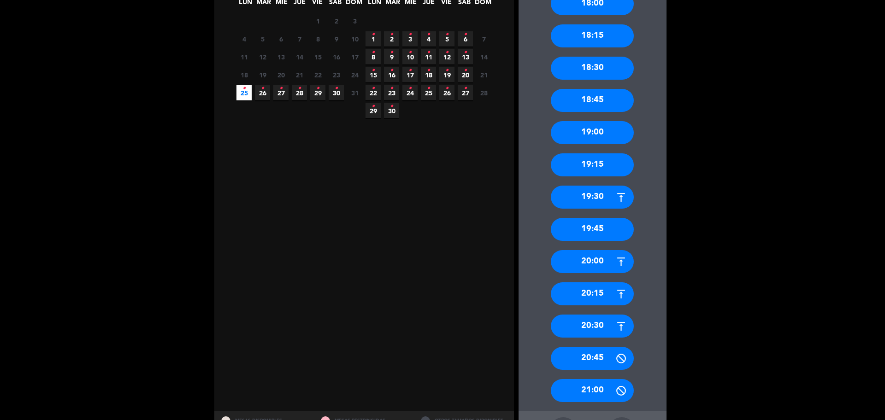
click at [598, 267] on div "20:00" at bounding box center [592, 261] width 83 height 23
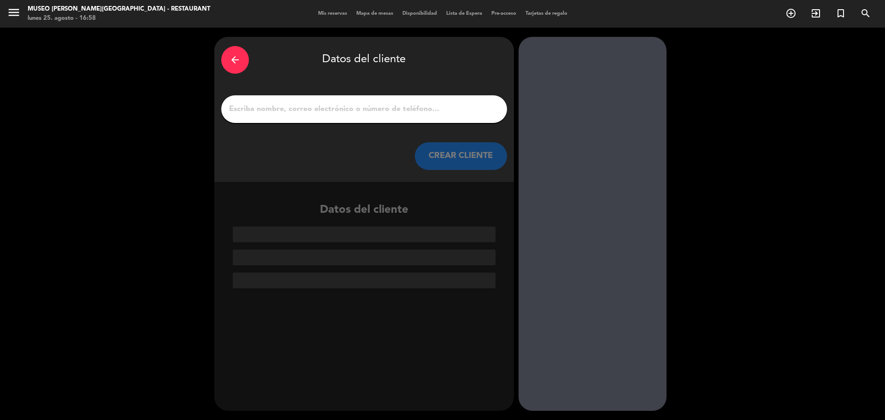
click at [340, 110] on input "1" at bounding box center [364, 109] width 272 height 13
paste input "[PERSON_NAME]"
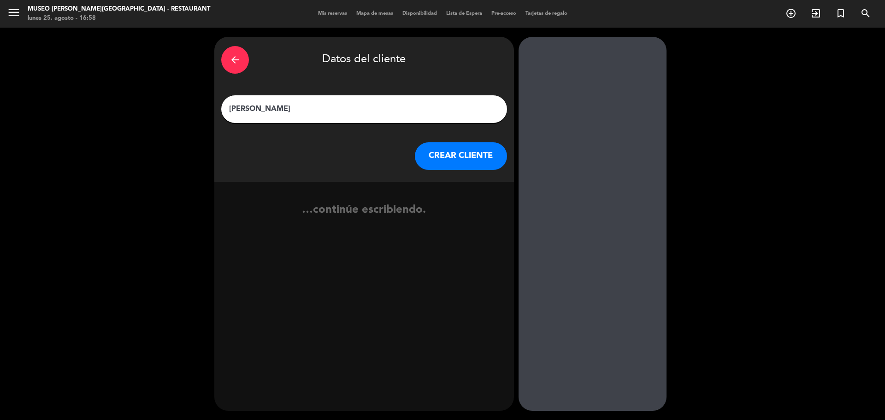
type input "[PERSON_NAME]"
click at [457, 156] on button "CREAR CLIENTE" at bounding box center [461, 156] width 92 height 28
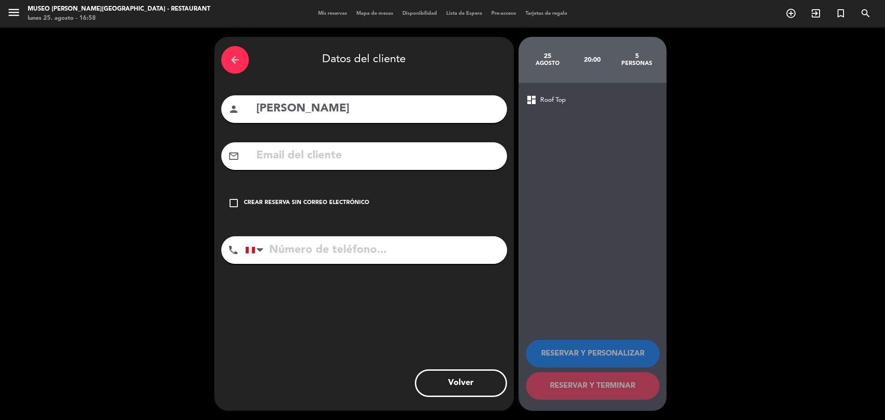
click at [314, 150] on input "text" at bounding box center [377, 156] width 245 height 19
paste input "[PERSON_NAME][EMAIL_ADDRESS][DOMAIN_NAME]"
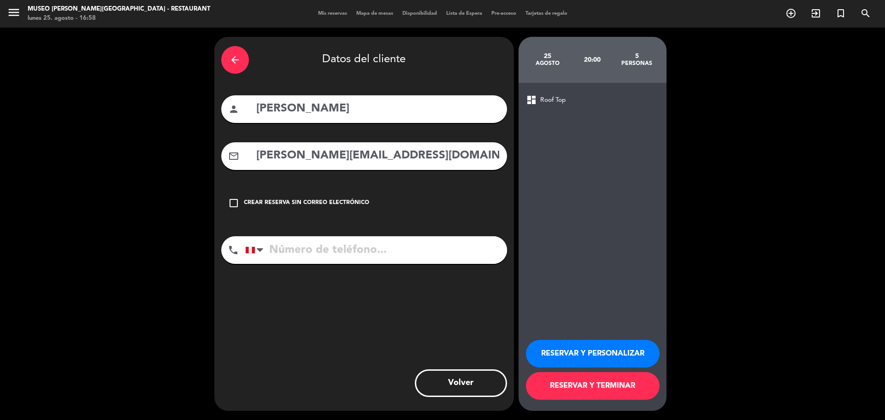
type input "[PERSON_NAME][EMAIL_ADDRESS][DOMAIN_NAME]"
click at [343, 238] on input "tel" at bounding box center [376, 251] width 262 height 28
paste input "988863235"
type input "988863235"
click at [588, 355] on button "RESERVAR Y PERSONALIZAR" at bounding box center [593, 354] width 134 height 28
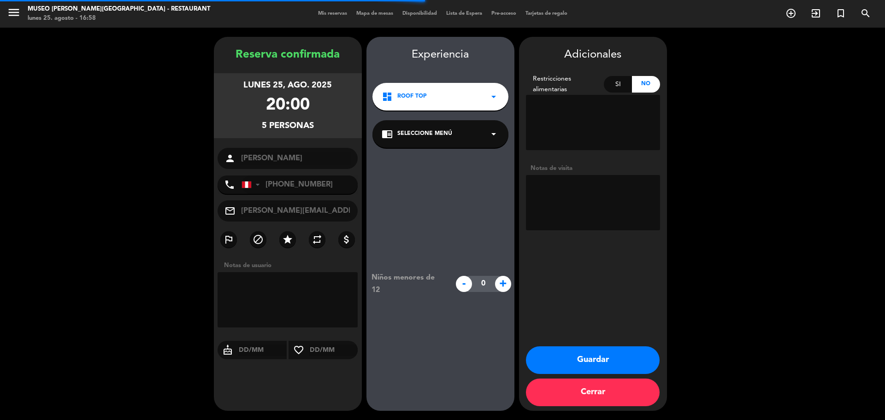
click at [400, 136] on span "Seleccione Menú" at bounding box center [424, 134] width 55 height 9
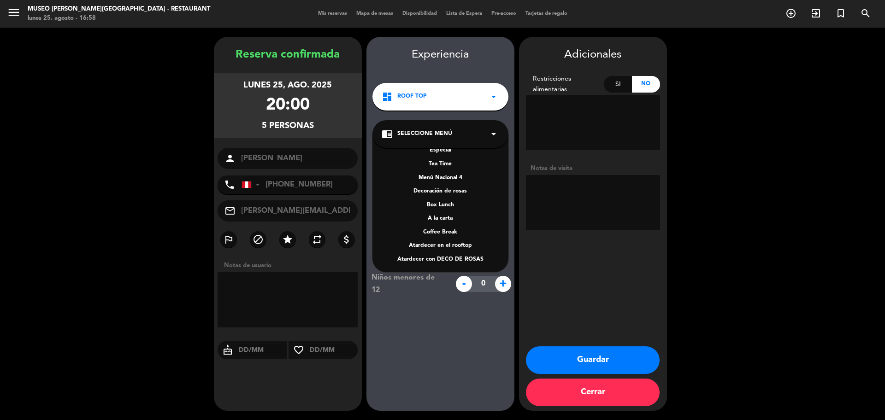
scroll to position [132, 0]
click at [429, 220] on div "A la carta" at bounding box center [441, 217] width 118 height 9
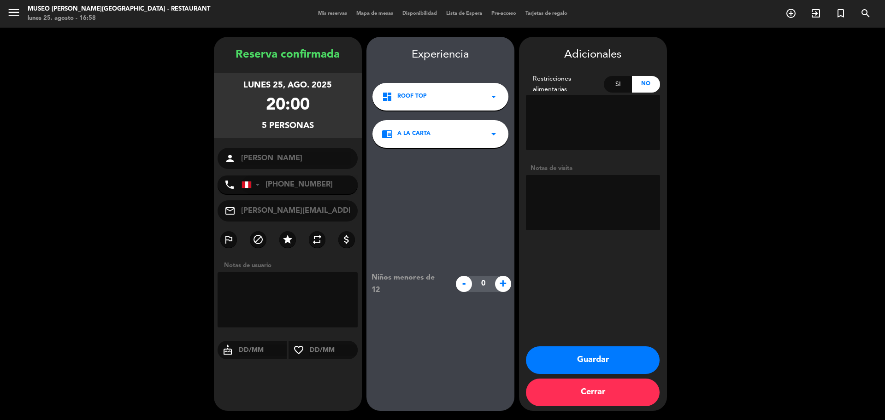
click at [618, 84] on div "Si" at bounding box center [618, 84] width 28 height 17
click at [589, 102] on textarea at bounding box center [593, 122] width 134 height 55
type textarea "langostinos pulpo"
click at [603, 191] on textarea at bounding box center [593, 202] width 134 height 55
type textarea "u"
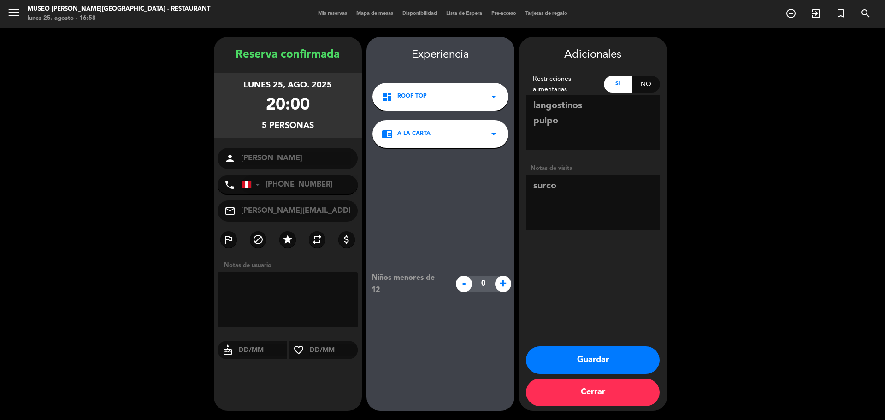
type textarea "surco"
click at [610, 365] on button "Guardar" at bounding box center [593, 361] width 134 height 28
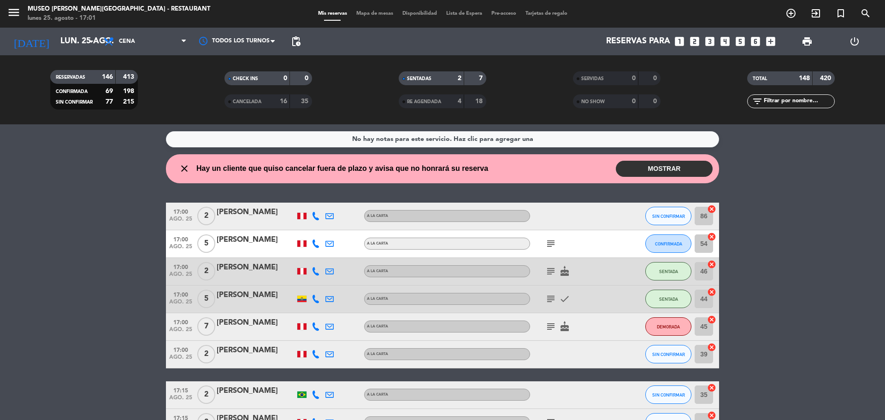
click at [374, 12] on span "Mapa de mesas" at bounding box center [375, 13] width 46 height 5
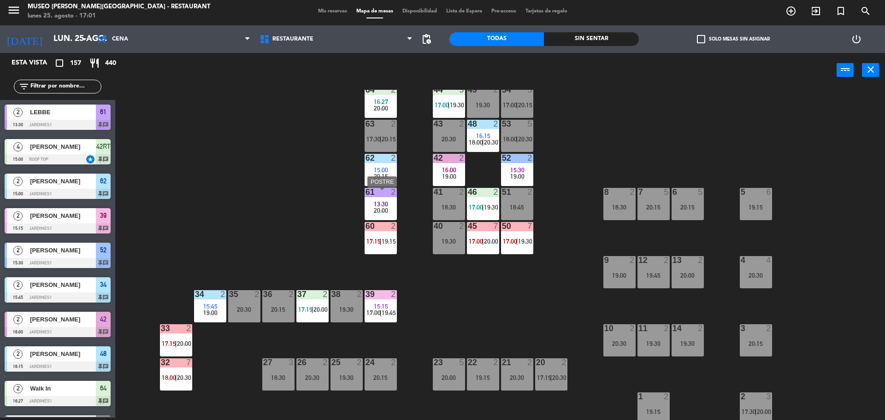
scroll to position [21, 0]
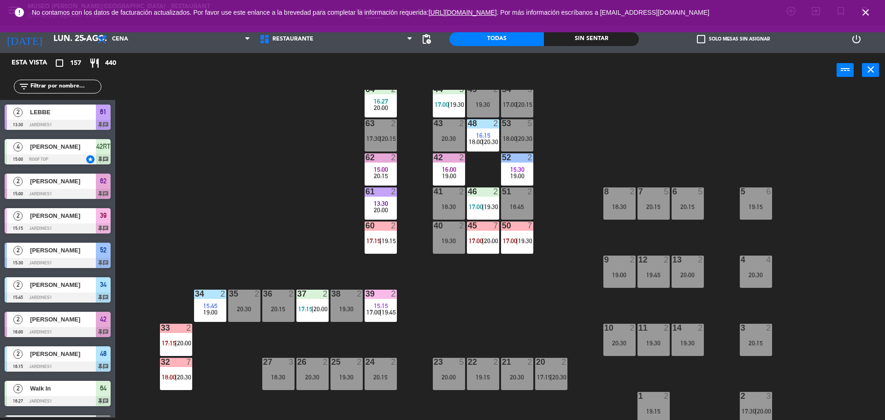
click at [868, 12] on icon "close" at bounding box center [865, 12] width 11 height 11
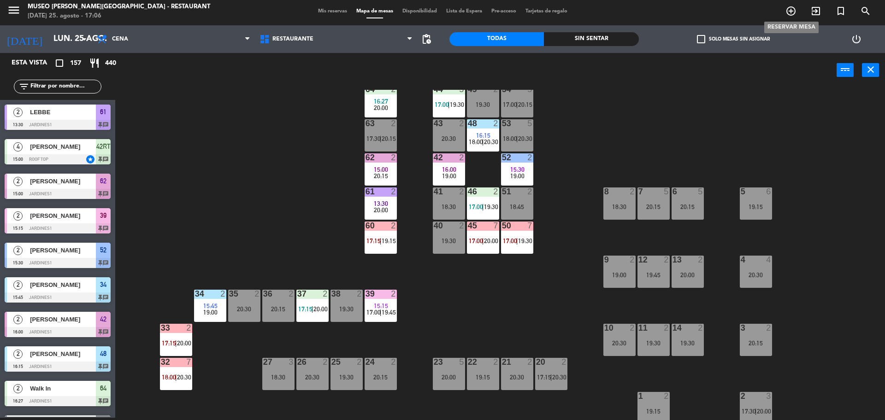
click at [791, 16] on icon "add_circle_outline" at bounding box center [791, 11] width 11 height 11
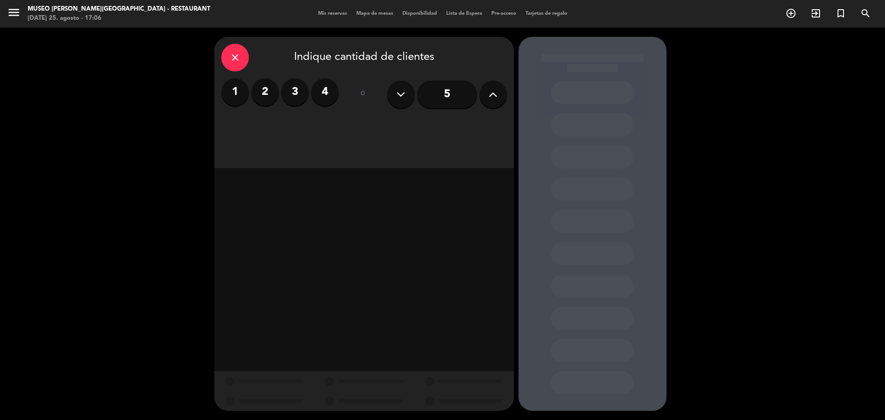
click at [270, 95] on label "2" at bounding box center [265, 92] width 28 height 28
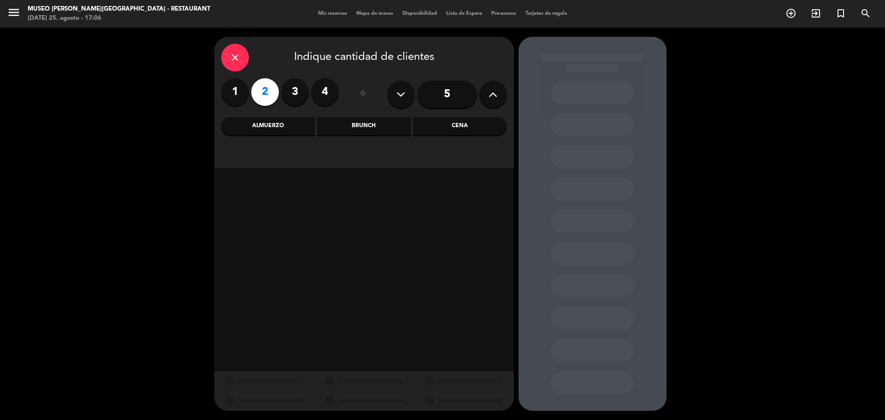
click at [446, 126] on div "Cena" at bounding box center [460, 126] width 94 height 18
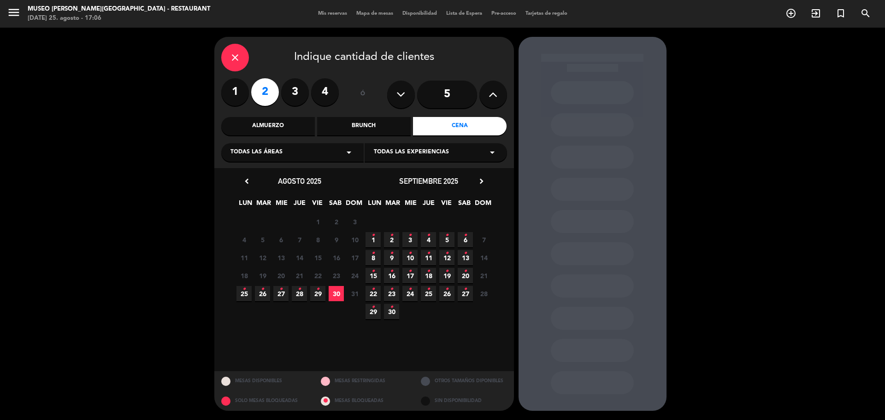
click at [320, 293] on span "29 •" at bounding box center [317, 293] width 15 height 15
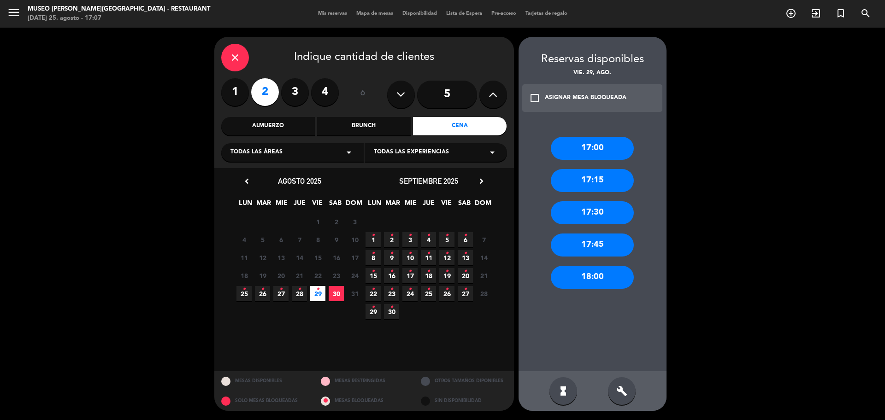
click at [246, 50] on div "close" at bounding box center [235, 58] width 28 height 28
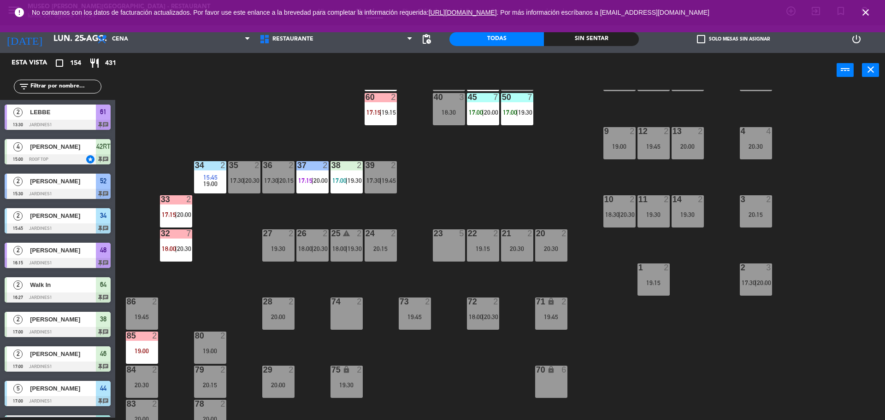
scroll to position [154, 0]
